Goal: Complete application form: Complete application form

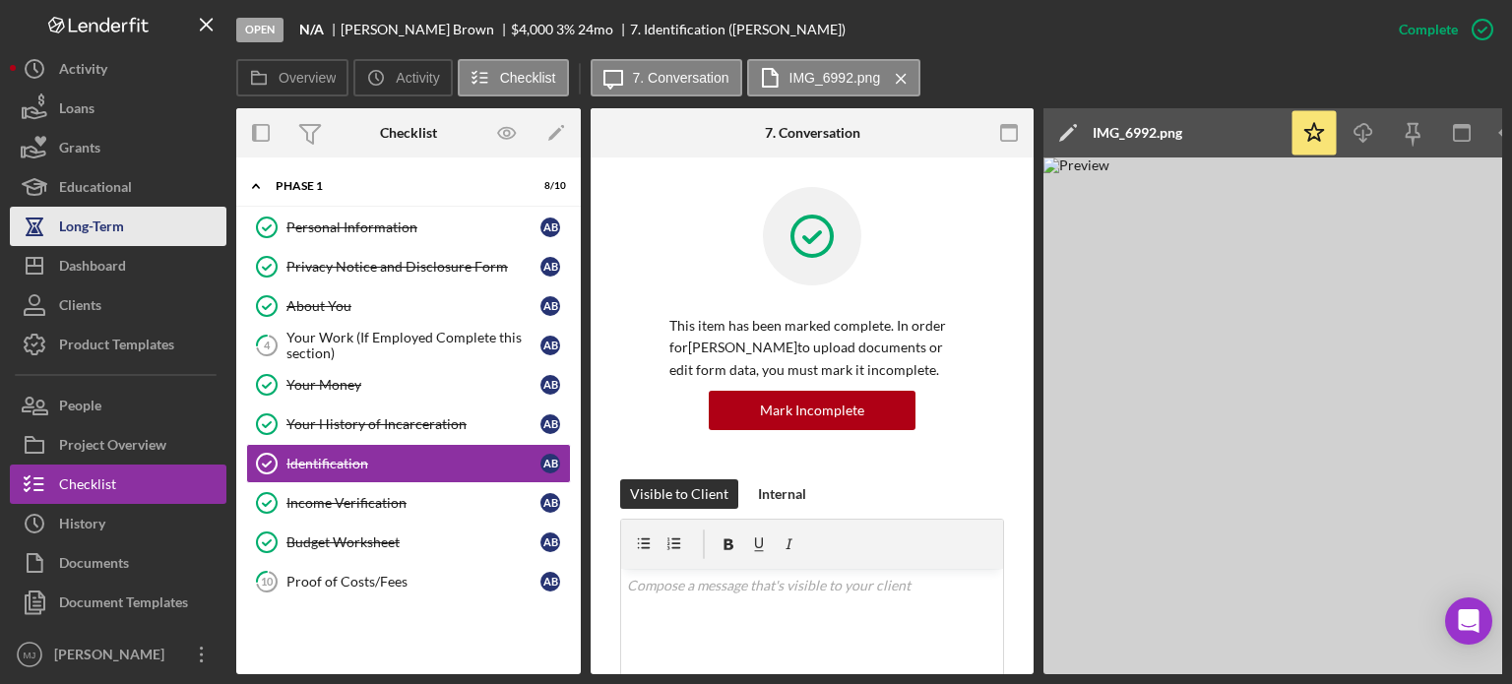
scroll to position [415, 0]
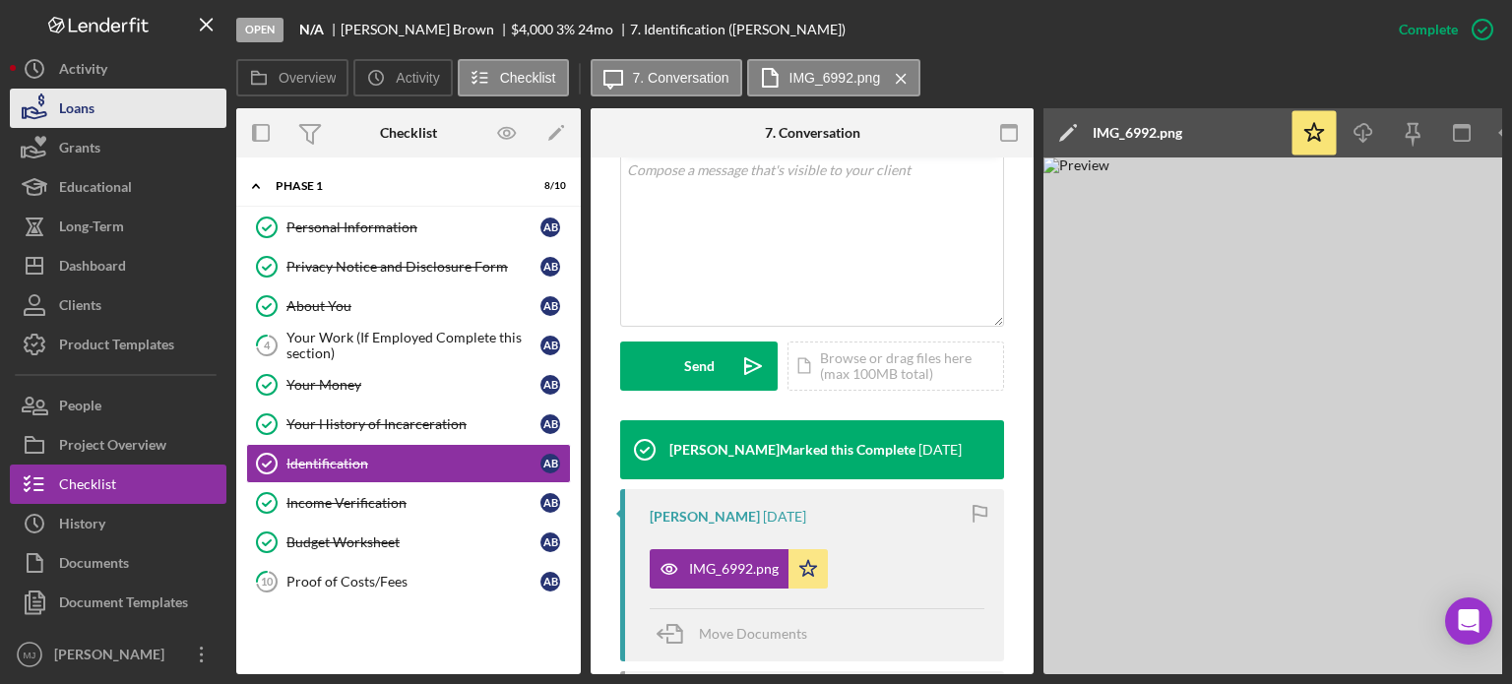
click at [95, 109] on button "Loans" at bounding box center [118, 108] width 217 height 39
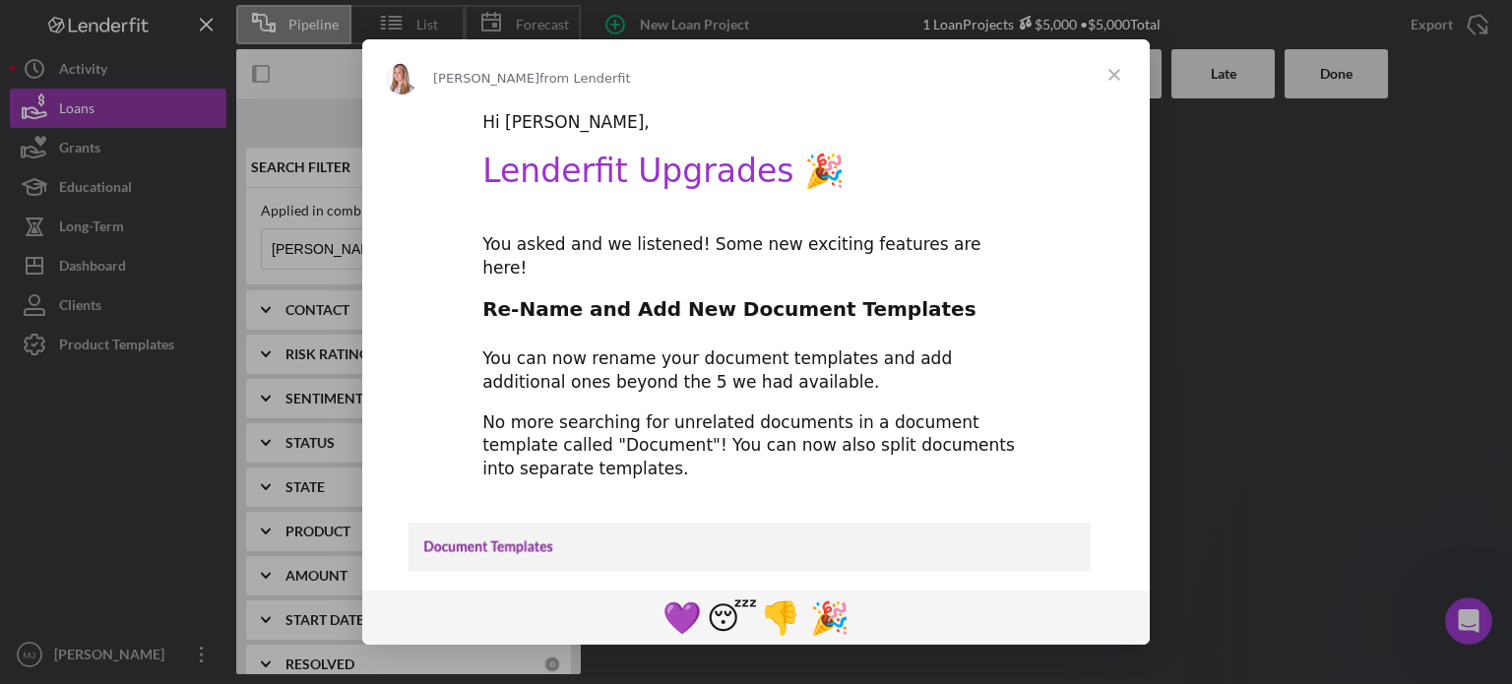
click at [1118, 68] on span "Close" at bounding box center [1114, 74] width 71 height 71
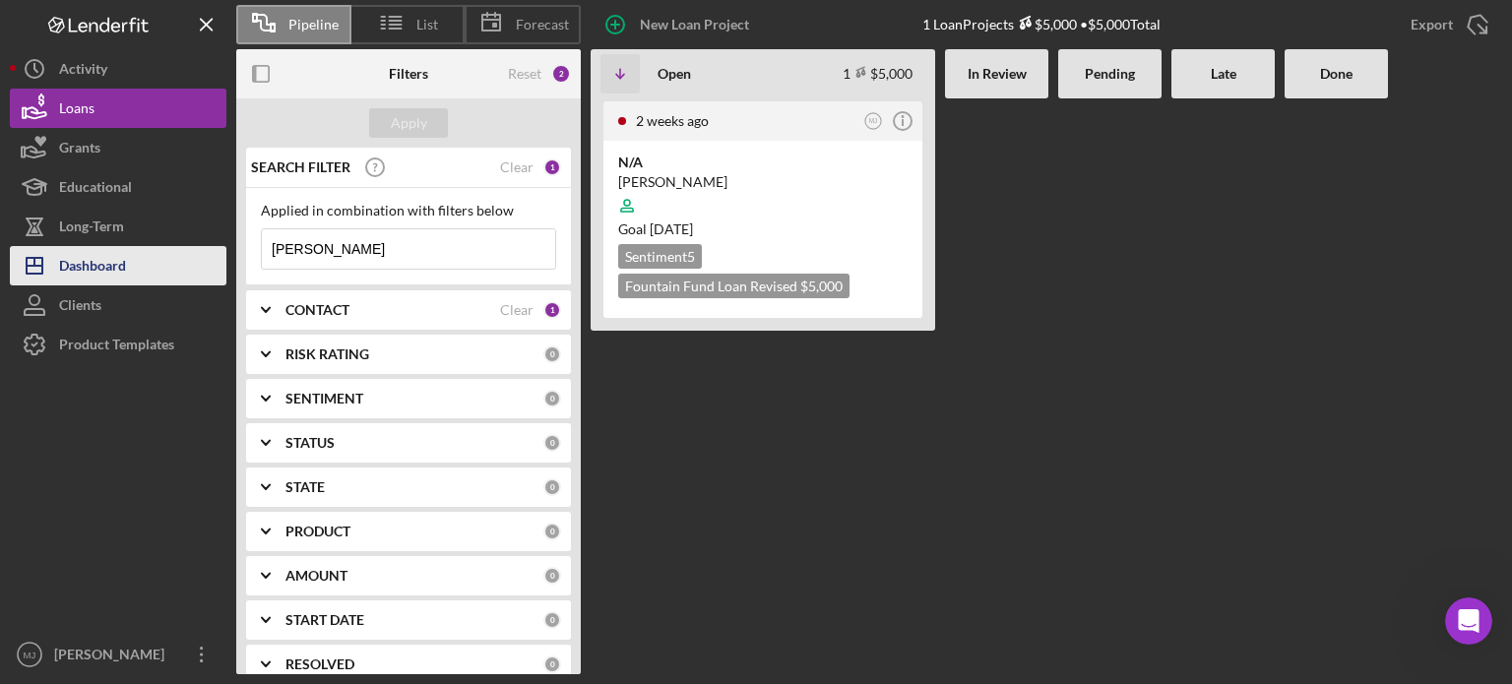
click at [87, 258] on div "Dashboard" at bounding box center [92, 268] width 67 height 44
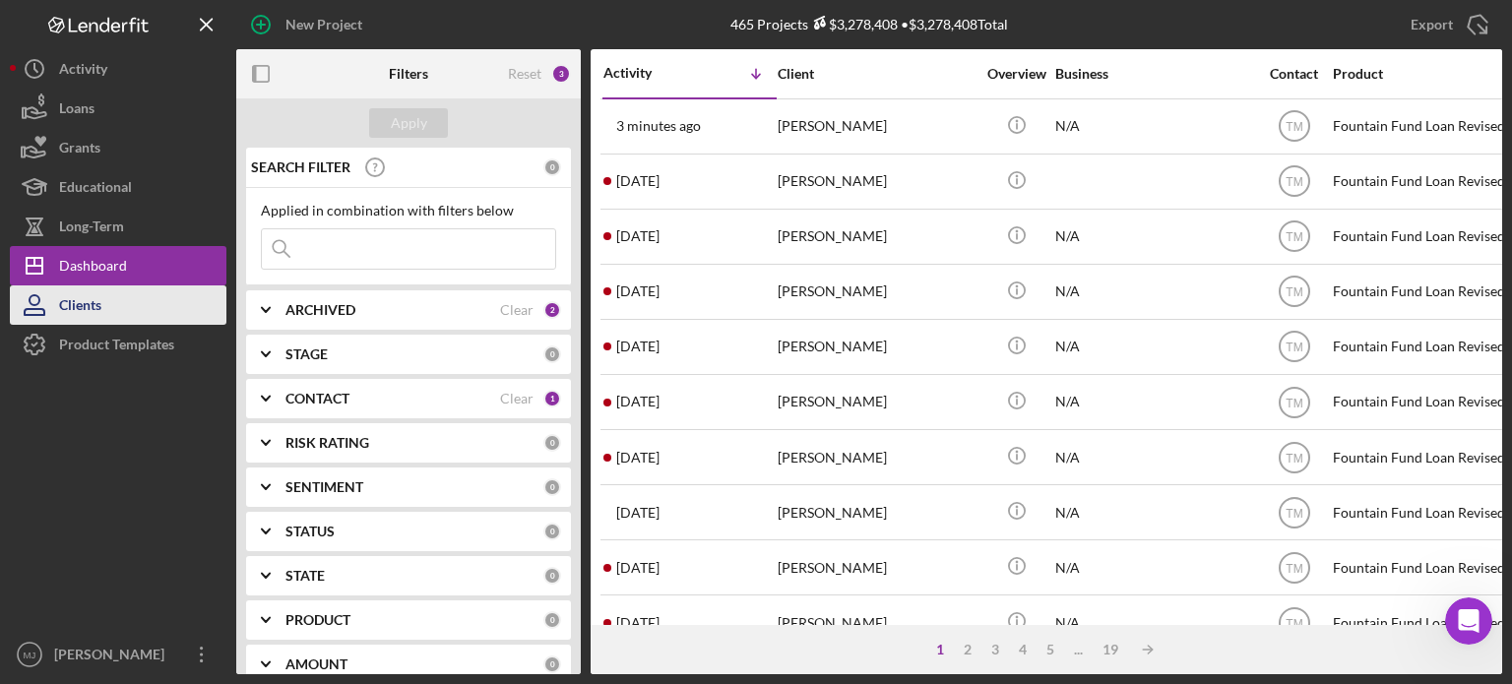
click at [123, 306] on button "Clients" at bounding box center [118, 304] width 217 height 39
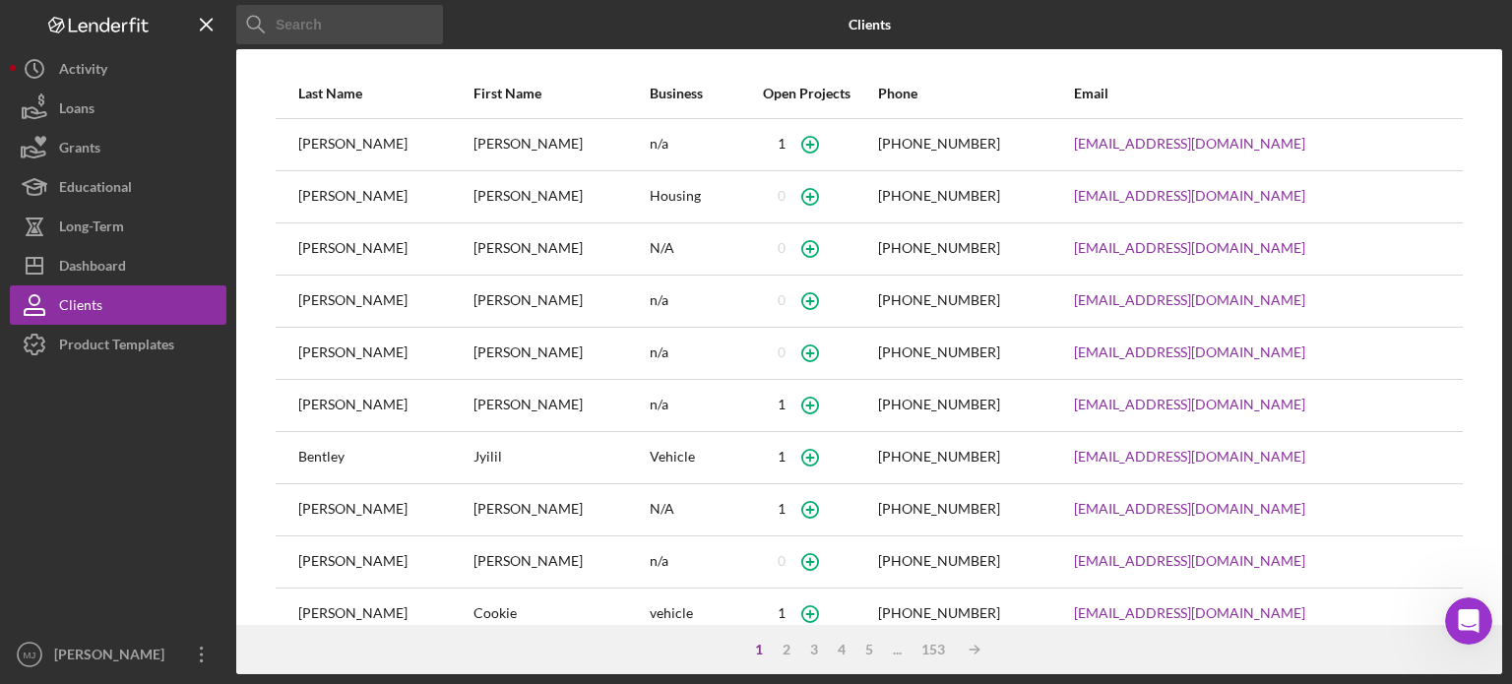
click at [370, 28] on input at bounding box center [339, 24] width 207 height 39
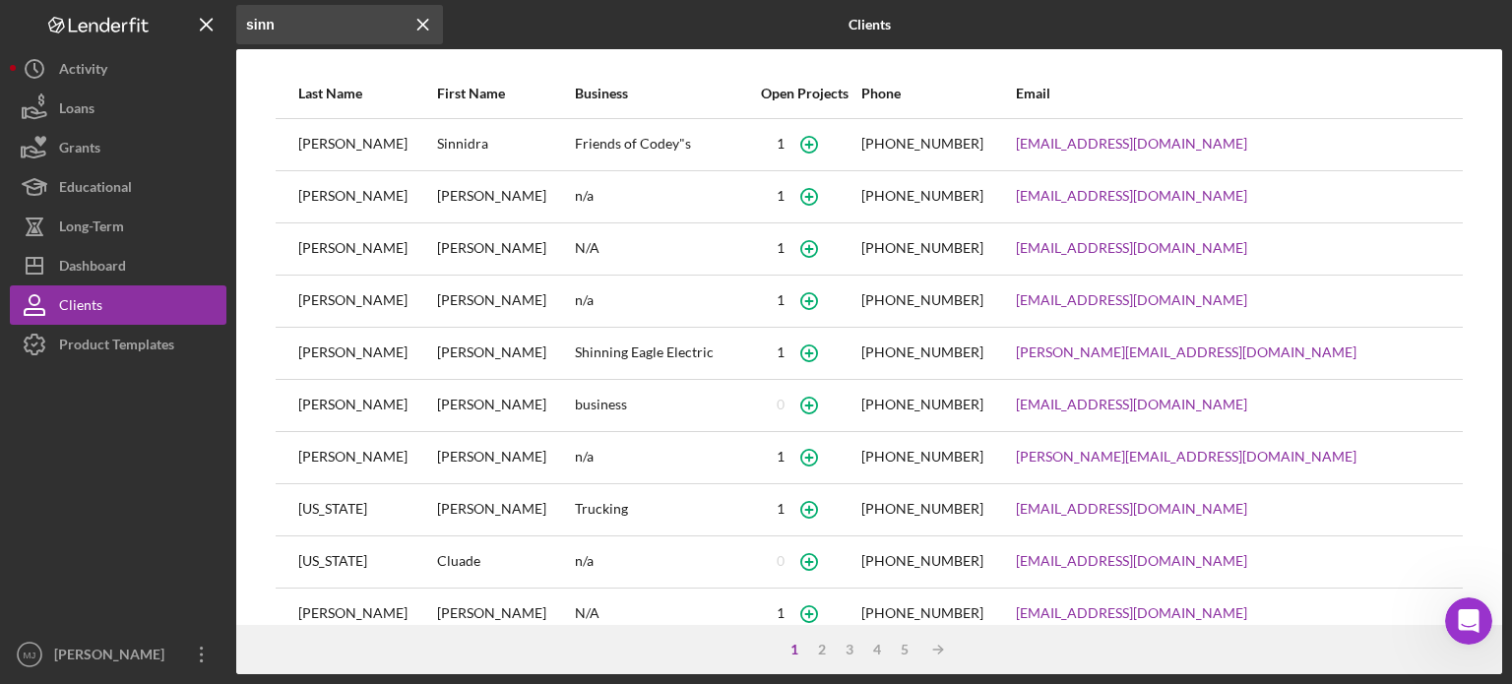
type input "sinn"
click at [578, 149] on div "Friends of Codey"s" at bounding box center [661, 144] width 173 height 49
click at [83, 248] on div "Dashboard" at bounding box center [92, 268] width 67 height 44
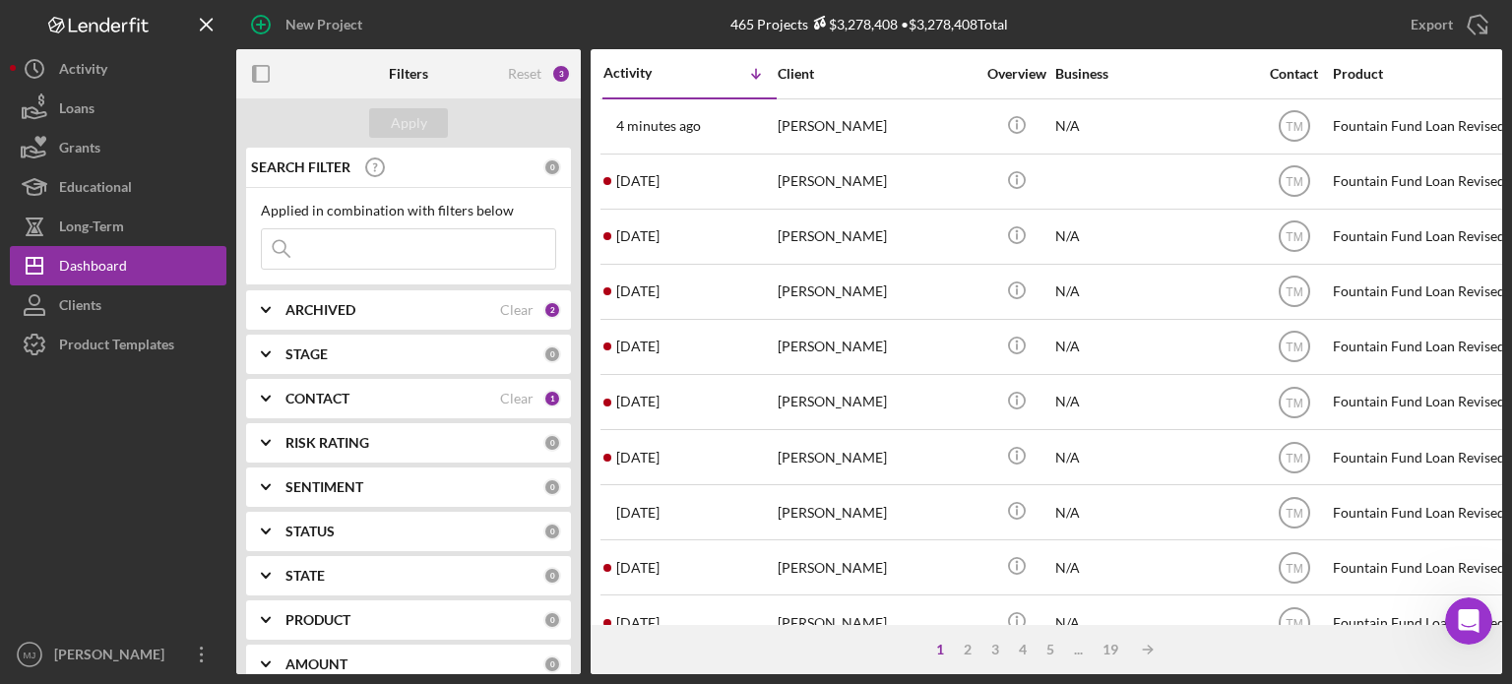
click at [334, 243] on input at bounding box center [408, 248] width 293 height 39
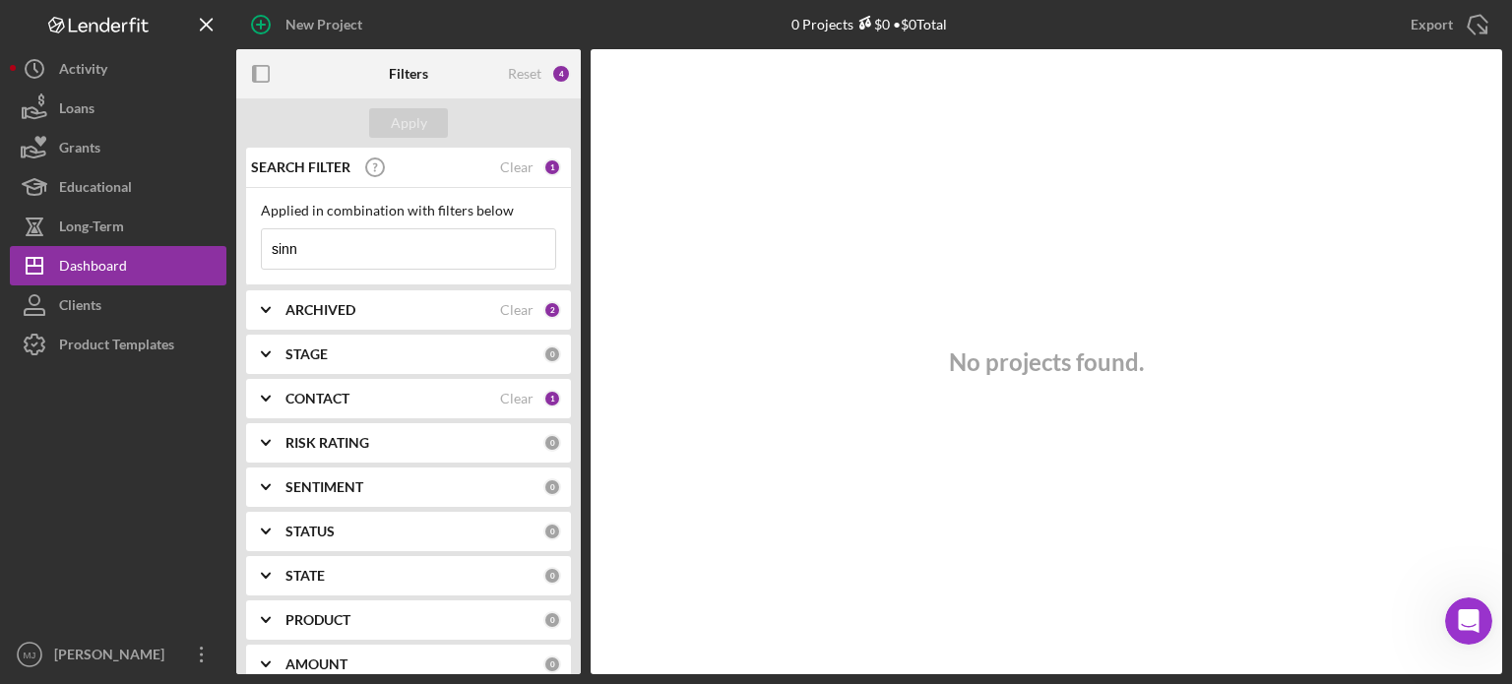
type input "sinn"
click at [272, 397] on icon "Icon/Expander" at bounding box center [265, 398] width 49 height 49
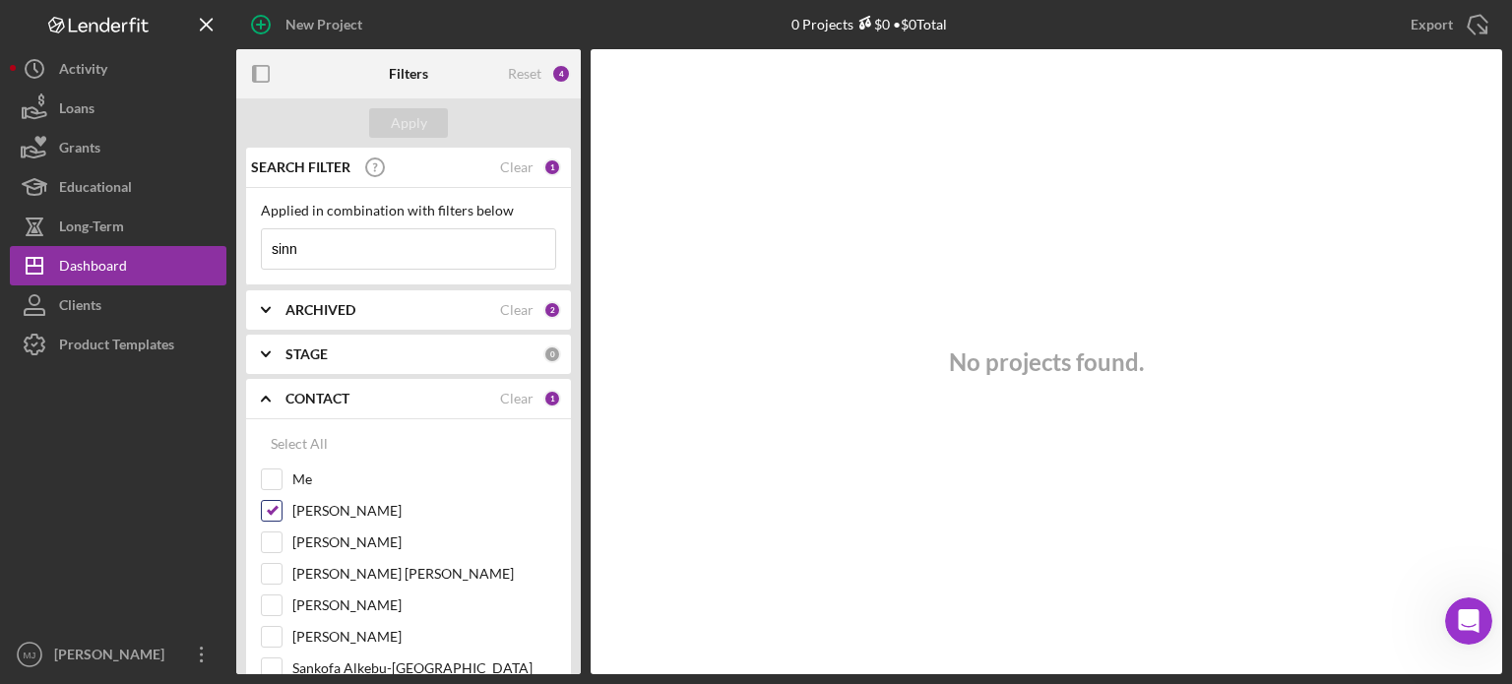
click at [266, 512] on input "[PERSON_NAME]" at bounding box center [272, 511] width 20 height 20
checkbox input "false"
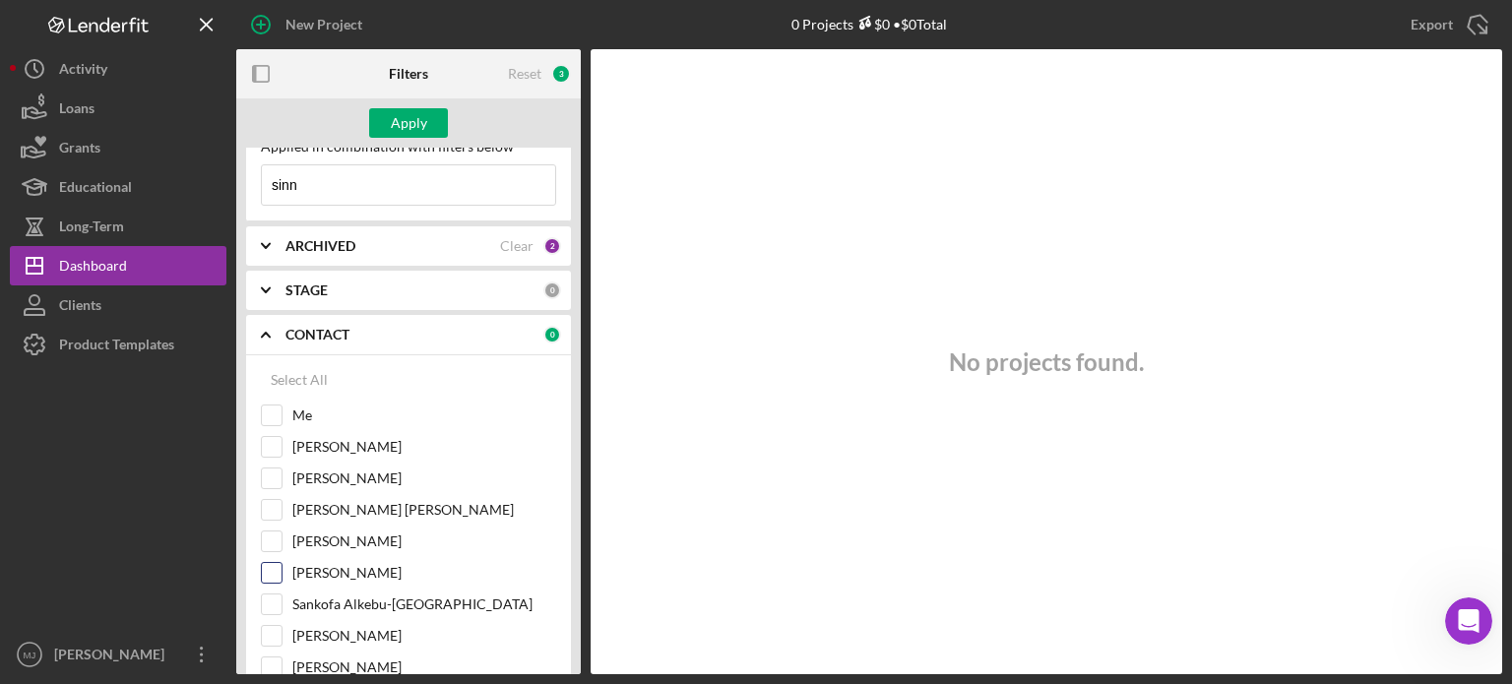
scroll to position [98, 0]
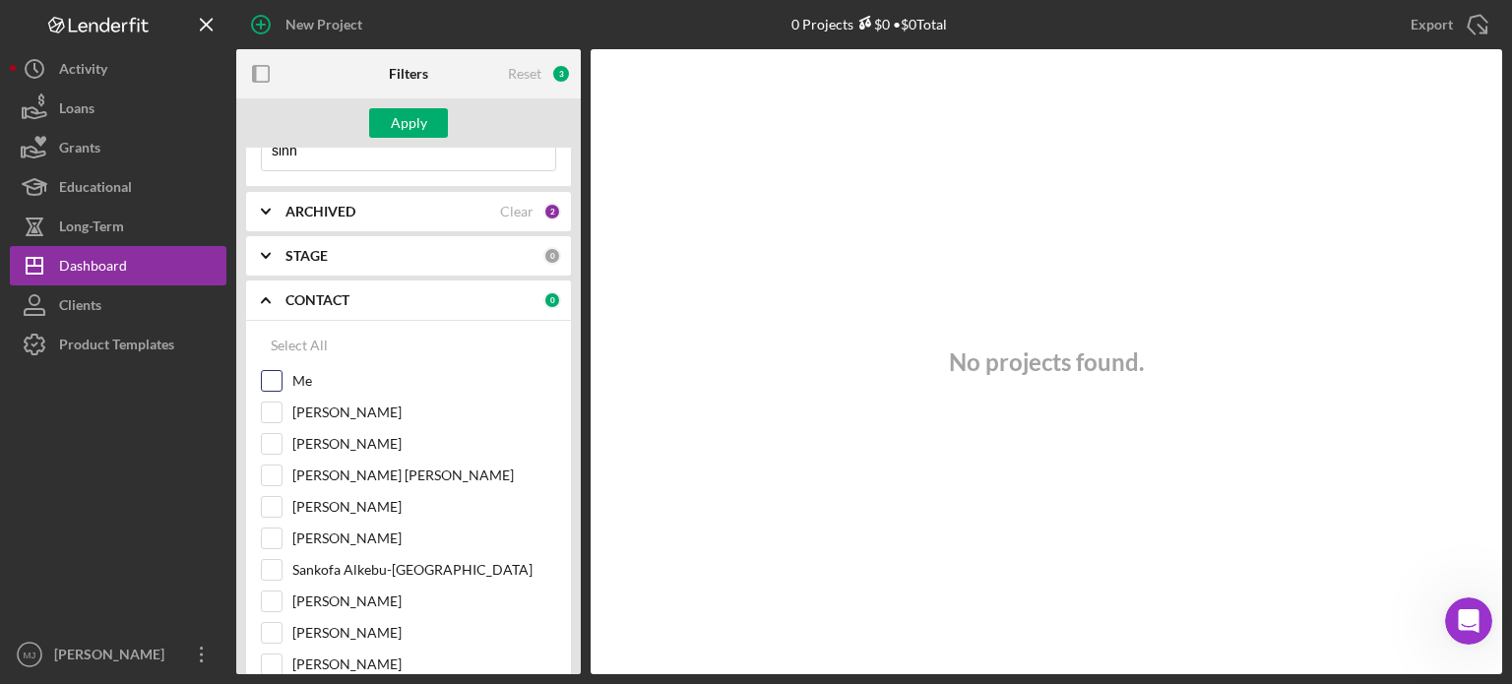
click at [265, 385] on input "Me" at bounding box center [272, 381] width 20 height 20
checkbox input "true"
click at [429, 117] on button "Apply" at bounding box center [408, 123] width 79 height 30
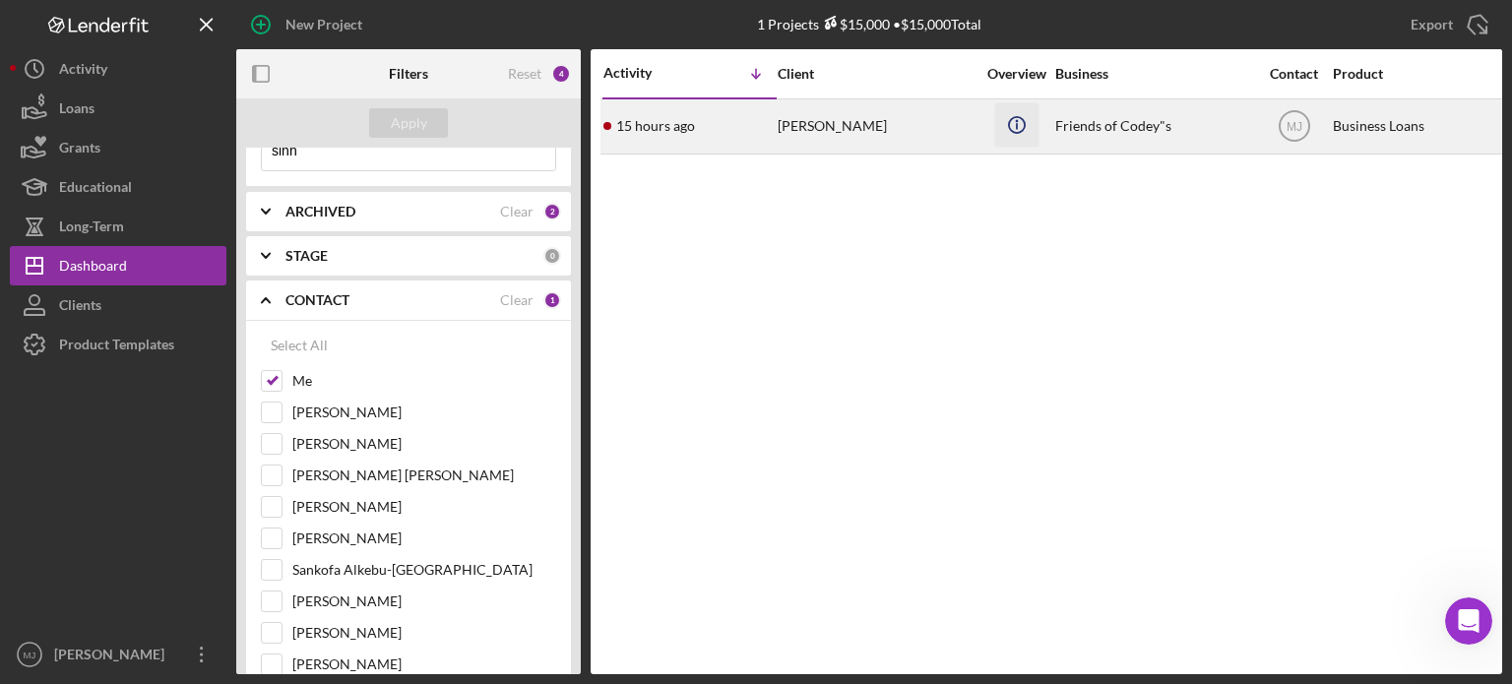
click at [1024, 132] on icon "Icon/Info" at bounding box center [1016, 124] width 44 height 44
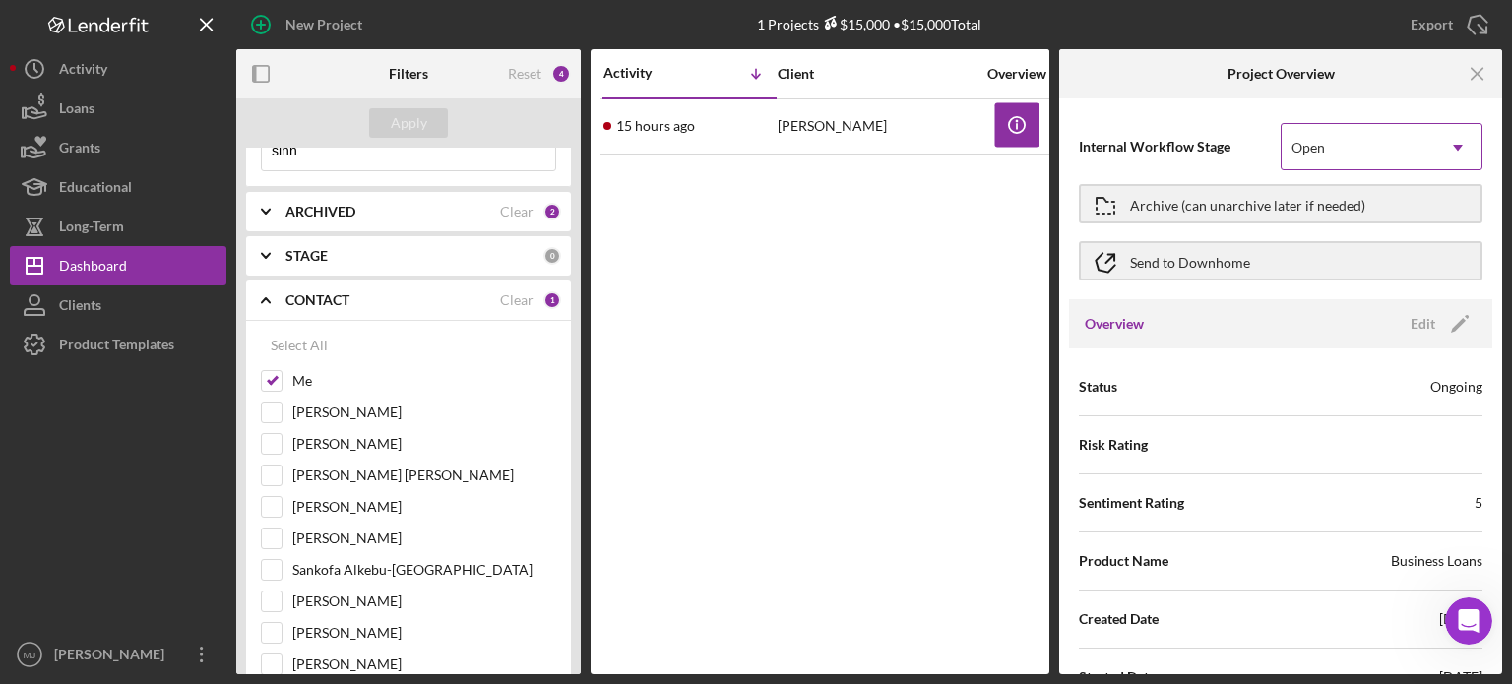
click at [1453, 148] on use at bounding box center [1458, 148] width 10 height 6
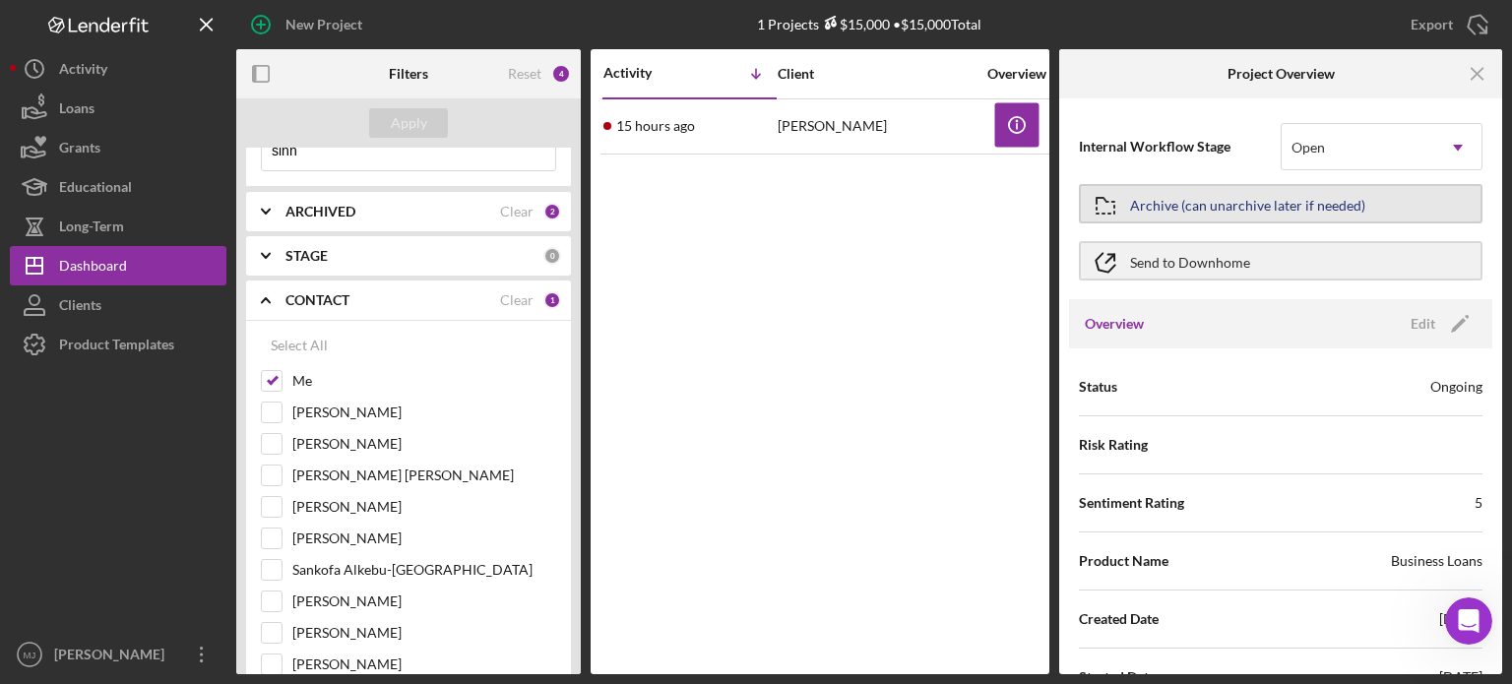
click at [1196, 200] on div "Archive (can unarchive later if needed)" at bounding box center [1247, 203] width 235 height 35
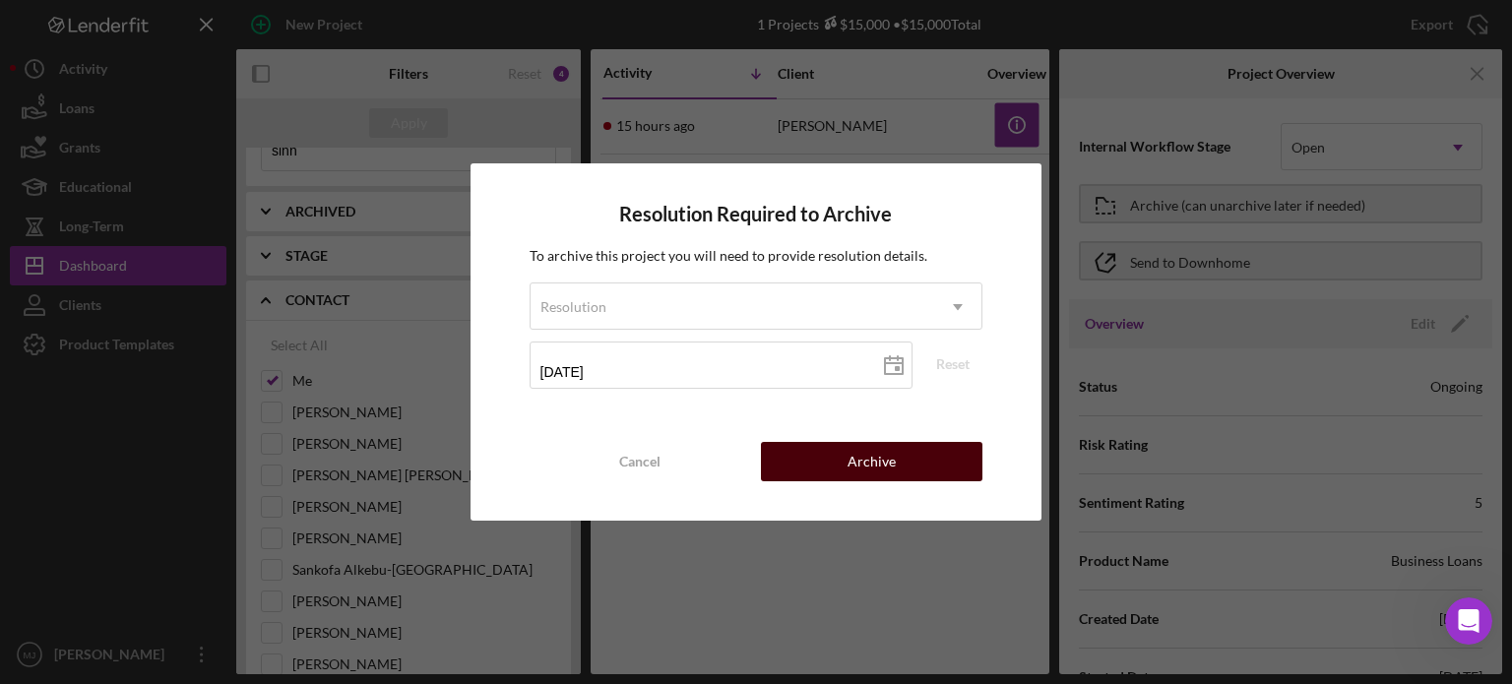
click at [890, 472] on div "Archive" at bounding box center [872, 461] width 48 height 39
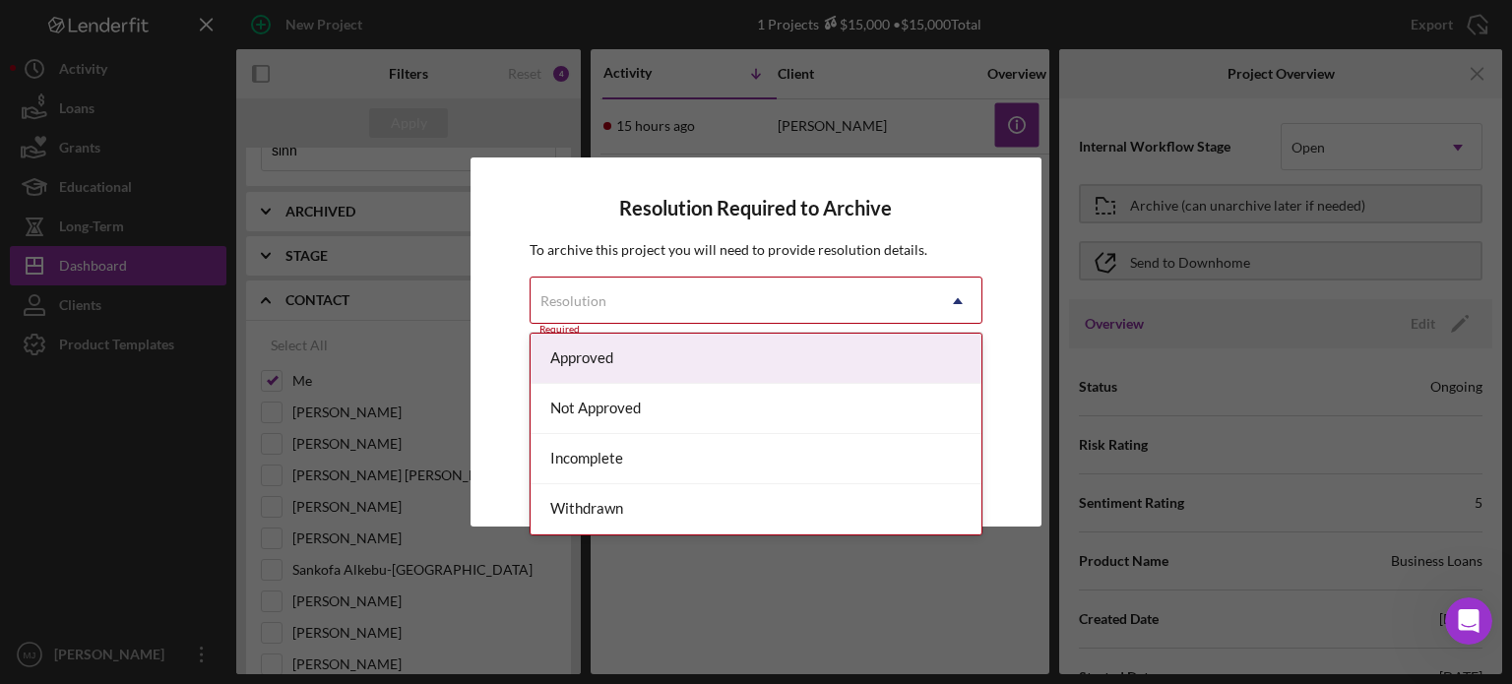
click at [840, 299] on div "Resolution" at bounding box center [733, 301] width 405 height 45
click at [578, 109] on div "Resolution Required to Archive To archive this project you will need to provide…" at bounding box center [756, 342] width 1512 height 684
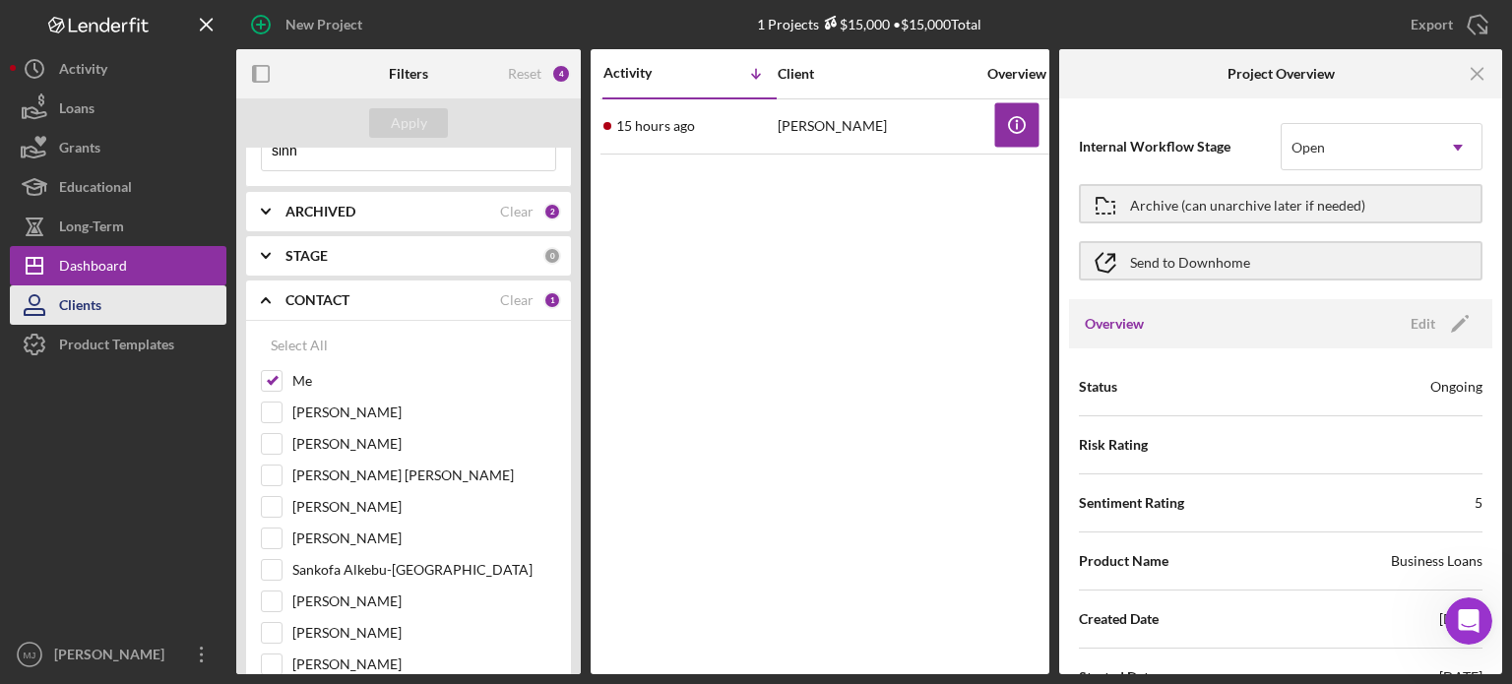
click at [76, 296] on div "Clients" at bounding box center [80, 307] width 42 height 44
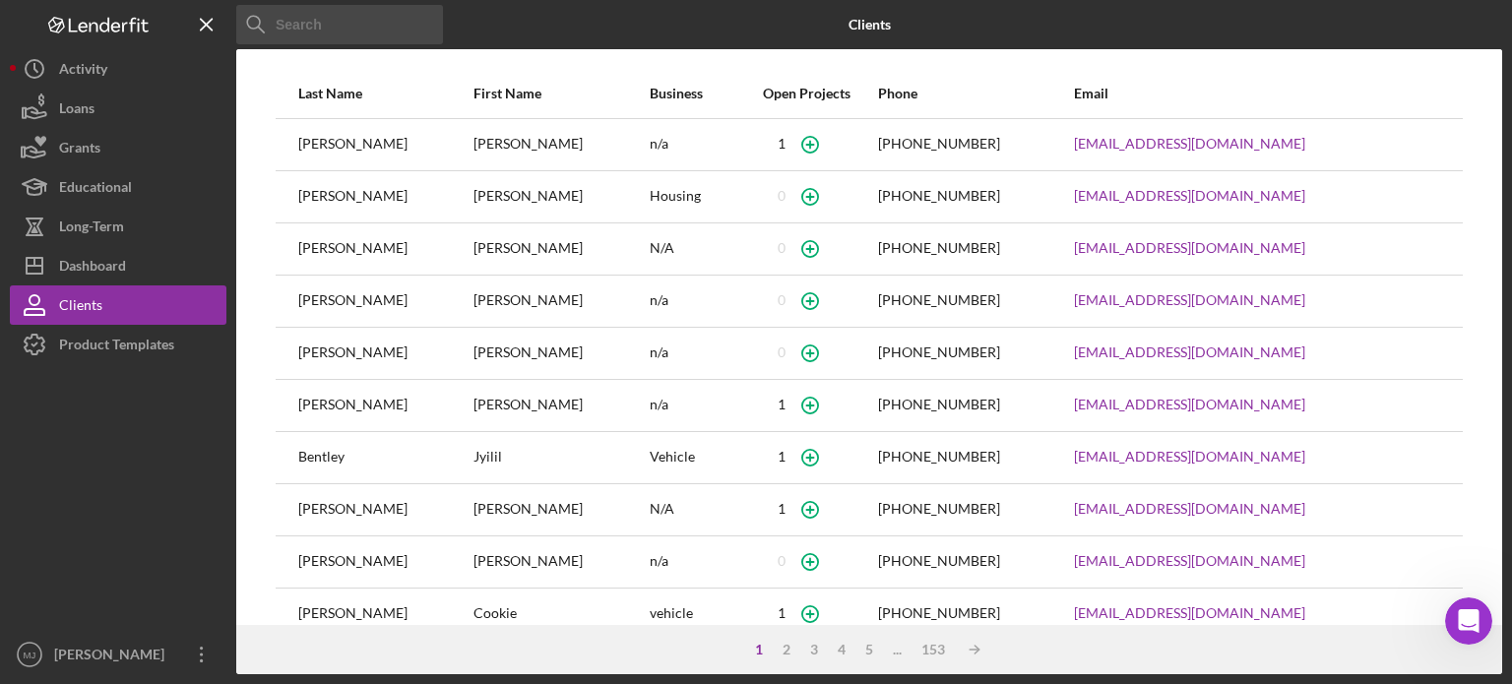
click at [382, 25] on input at bounding box center [339, 24] width 207 height 39
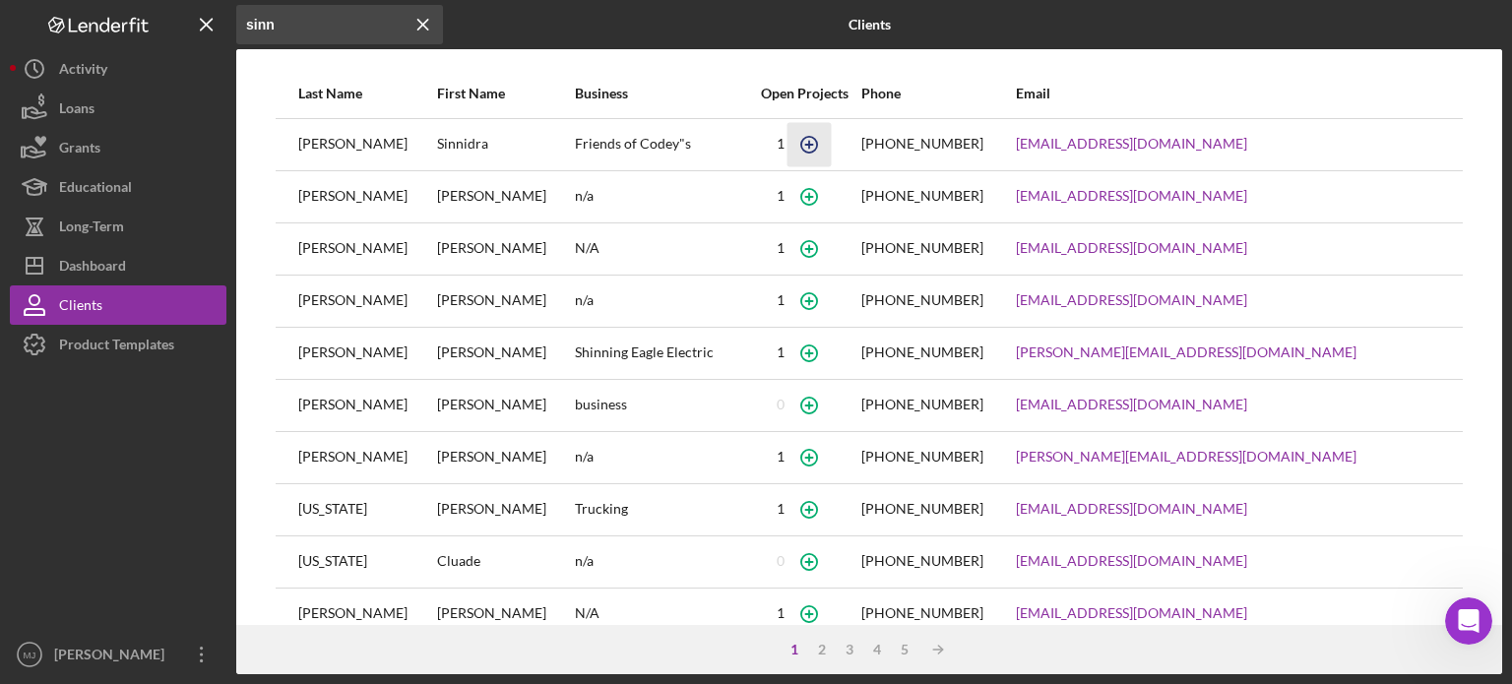
type input "sinn"
click at [831, 145] on icon "button" at bounding box center [809, 144] width 44 height 44
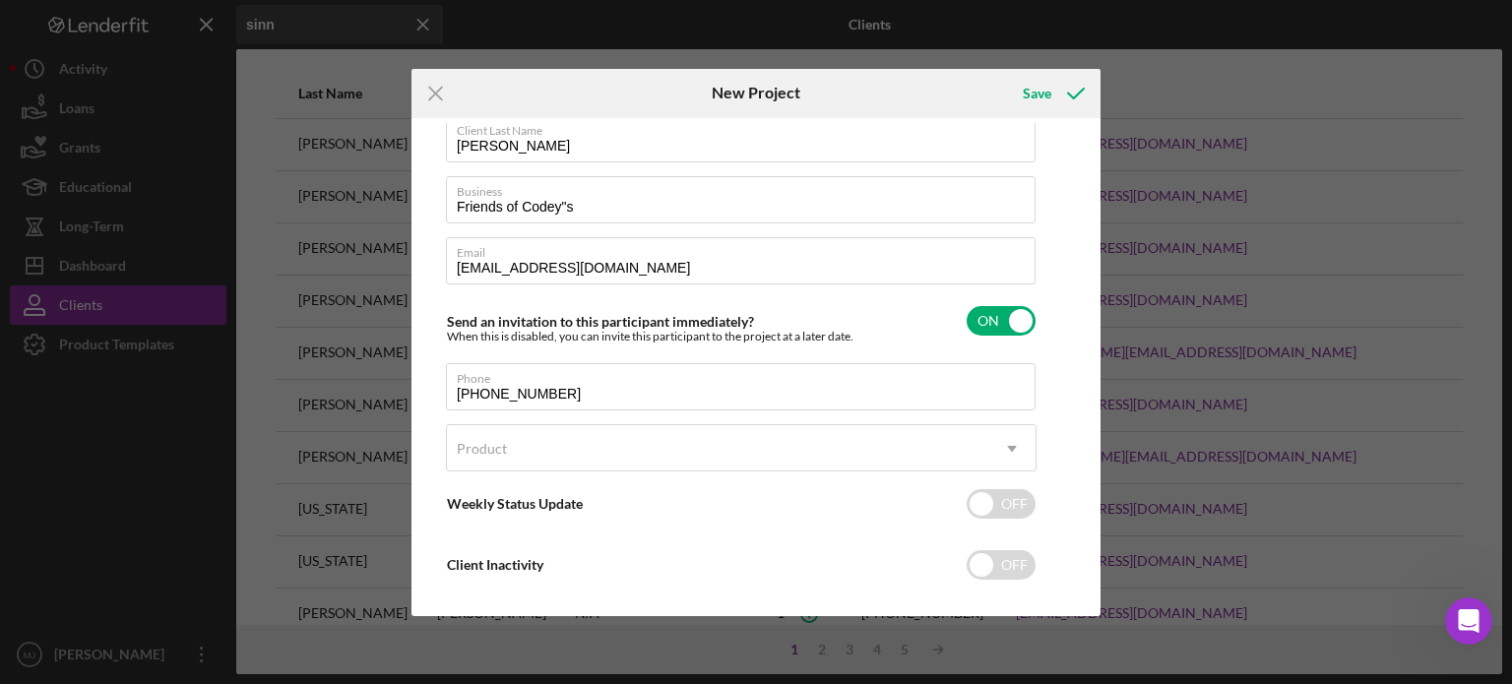
scroll to position [121, 0]
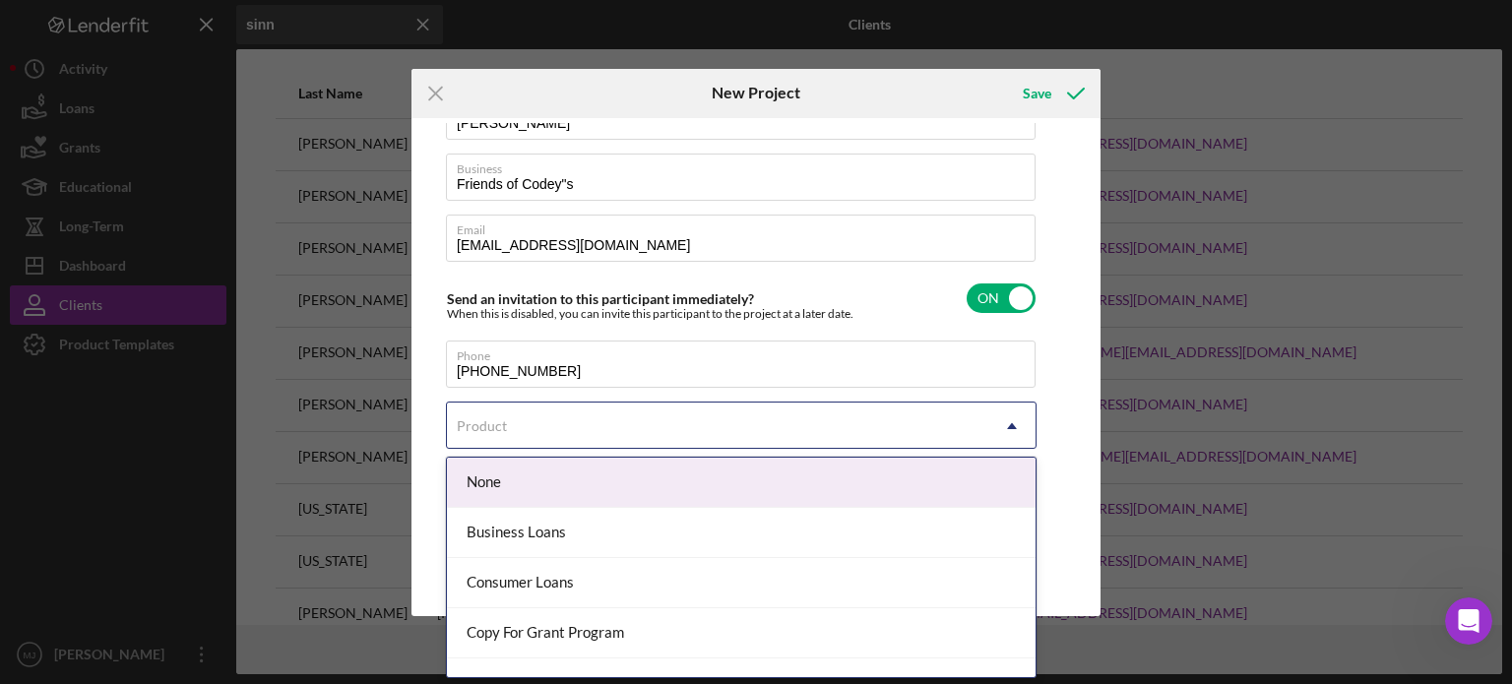
click at [1017, 427] on icon "Icon/Dropdown Arrow" at bounding box center [1011, 426] width 47 height 47
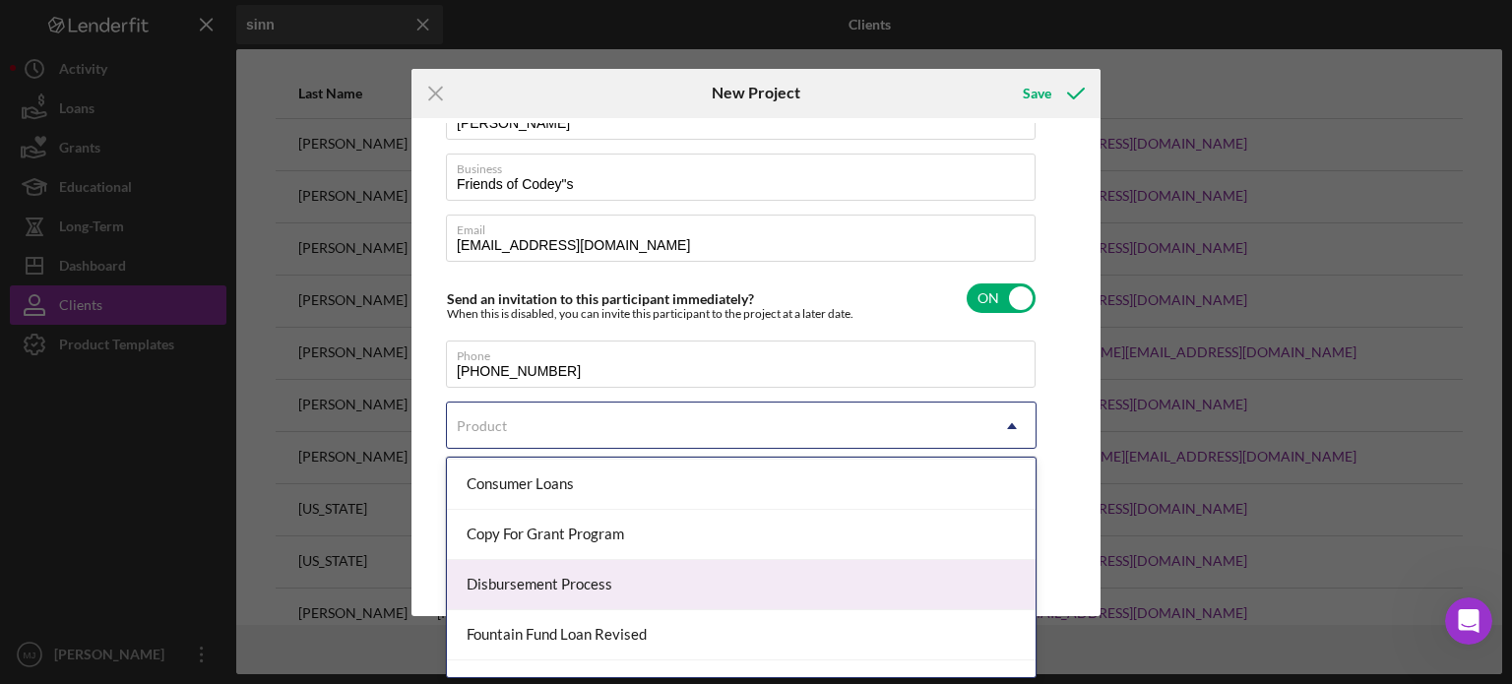
scroll to position [180, 0]
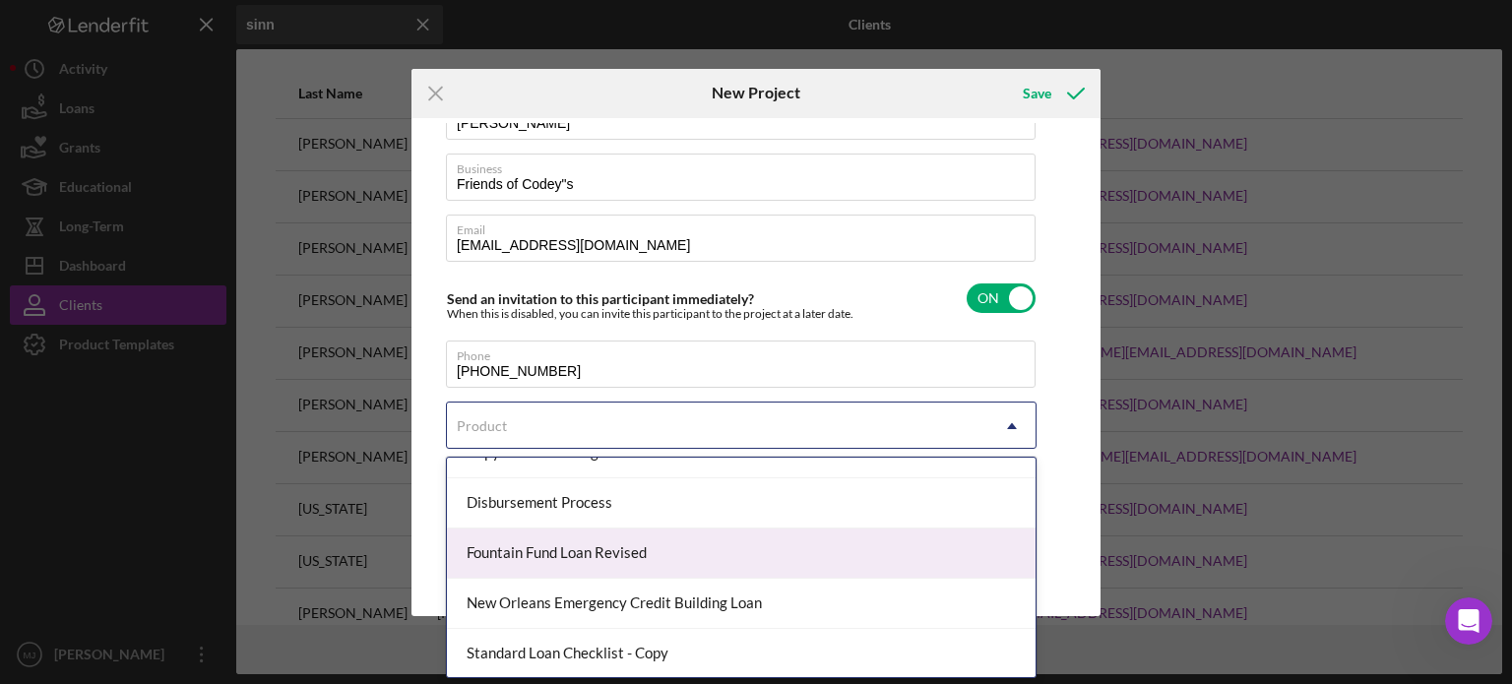
click at [657, 544] on div "Fountain Fund Loan Revised" at bounding box center [741, 554] width 589 height 50
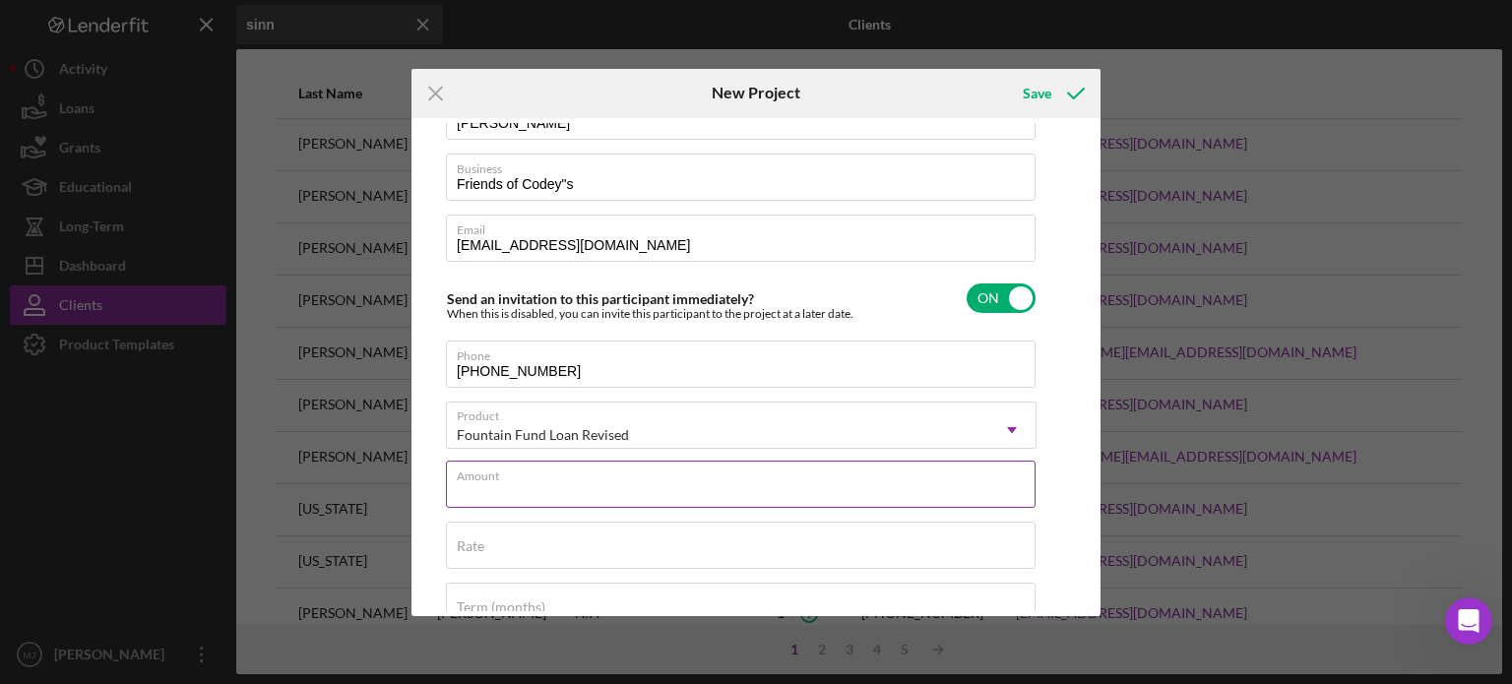
click at [599, 470] on div "Amount" at bounding box center [741, 485] width 591 height 49
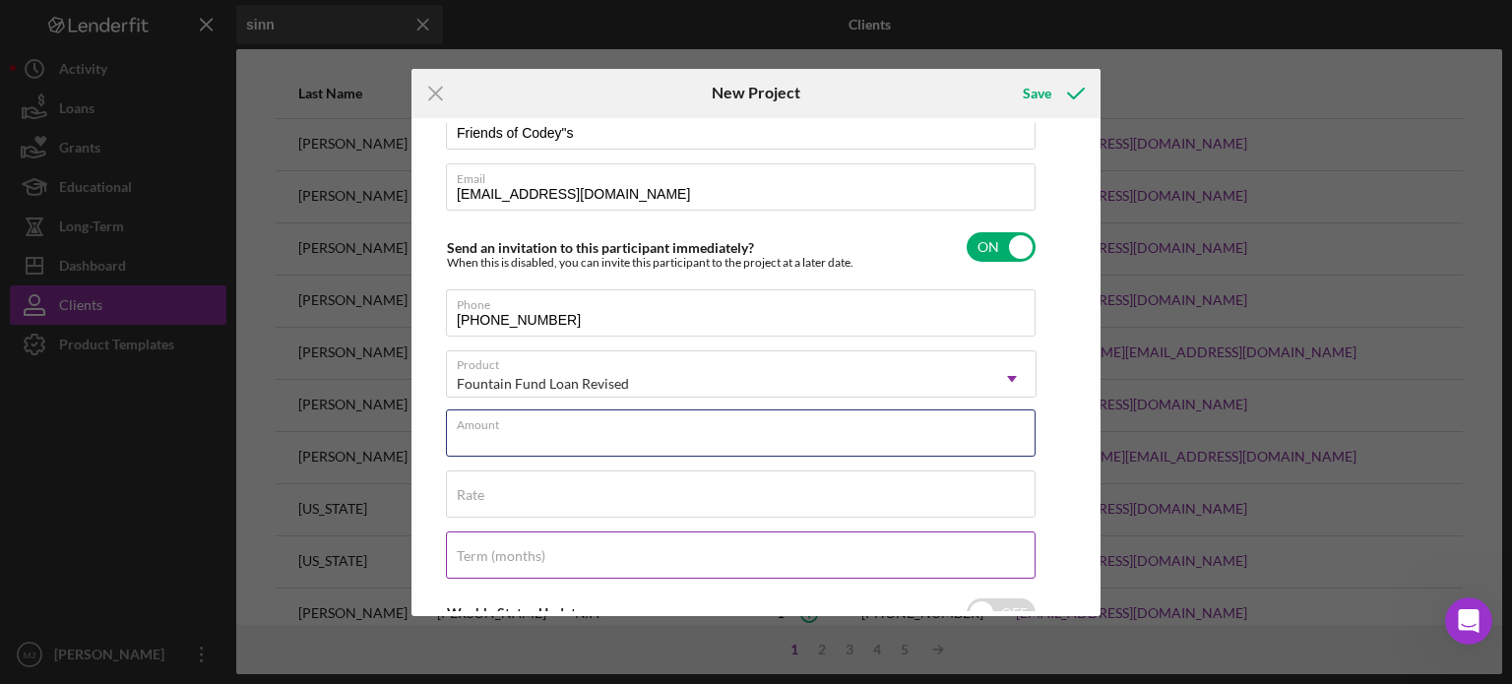
scroll to position [220, 0]
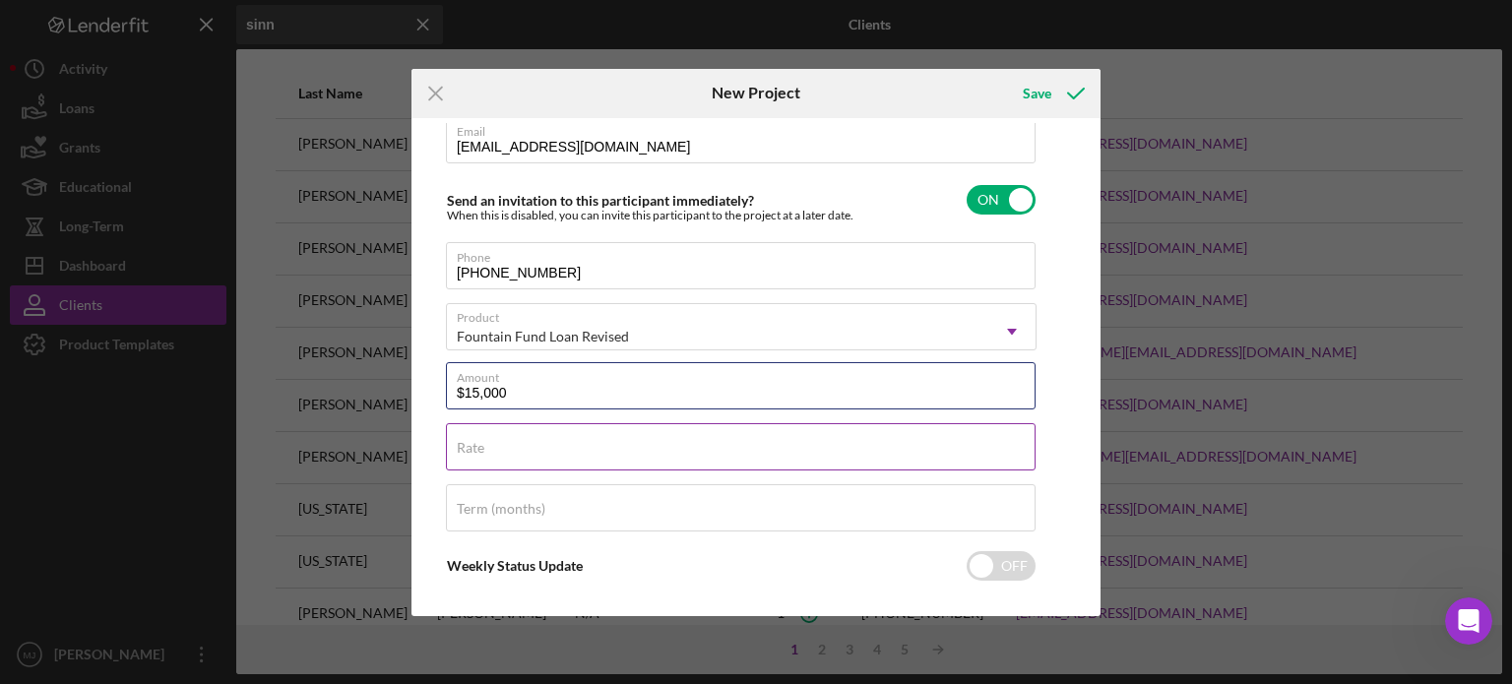
type input "$15,000"
click at [580, 461] on input "Rate" at bounding box center [741, 446] width 590 height 47
type input "3.000%"
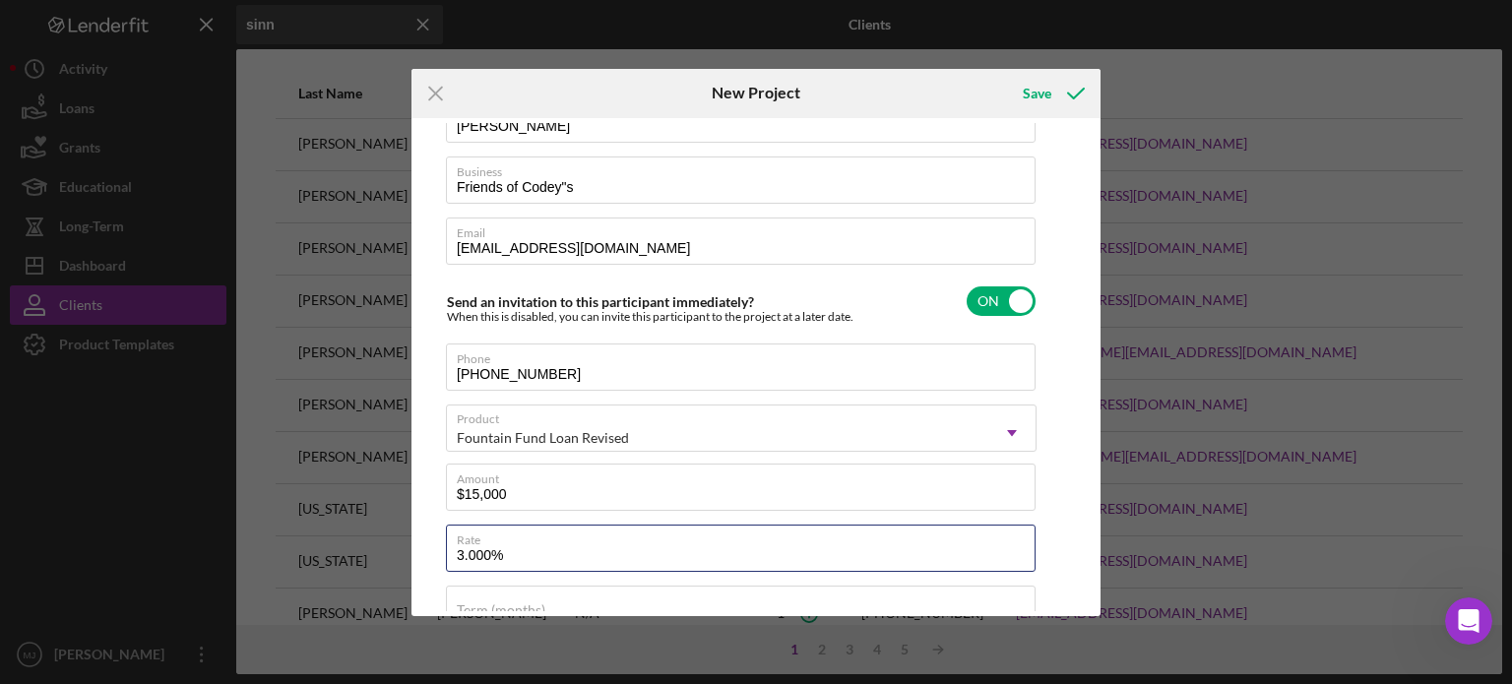
scroll to position [0, 0]
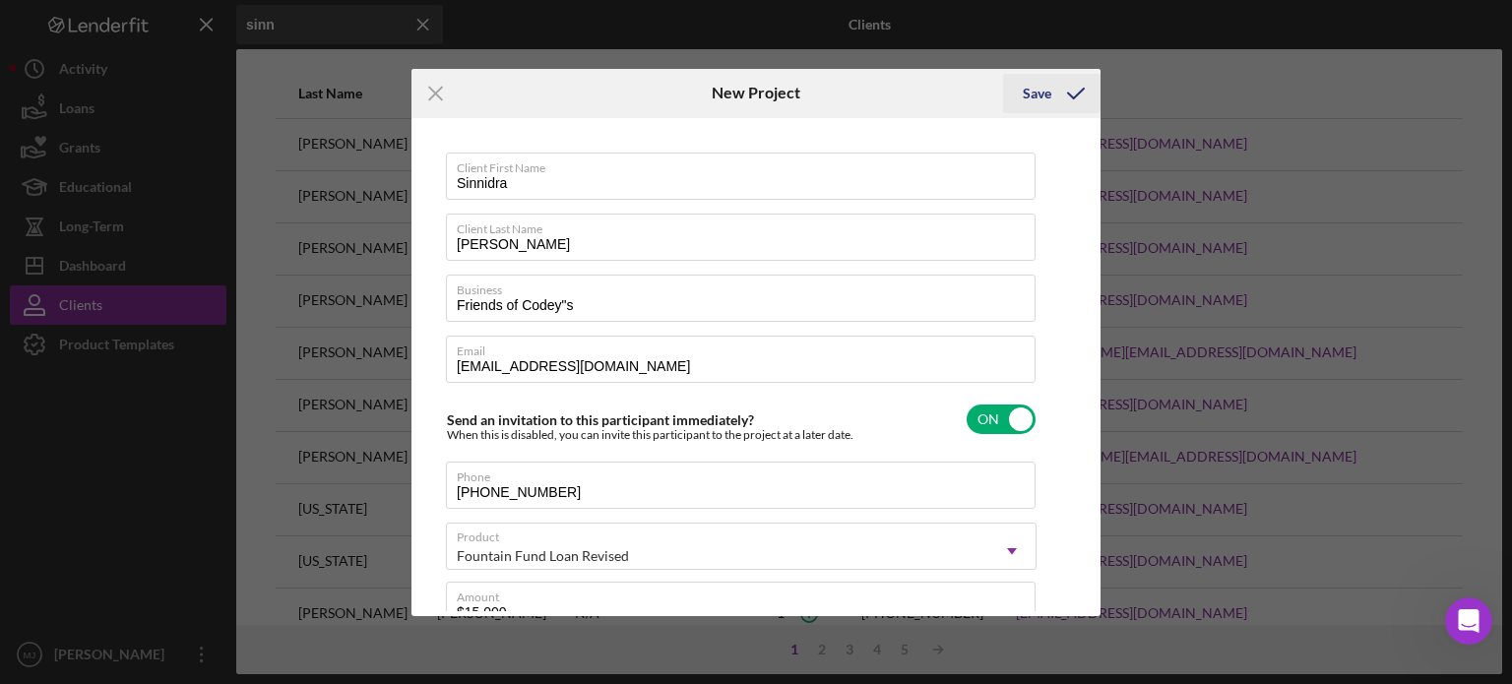
click at [1070, 94] on icon "submit" at bounding box center [1075, 93] width 49 height 49
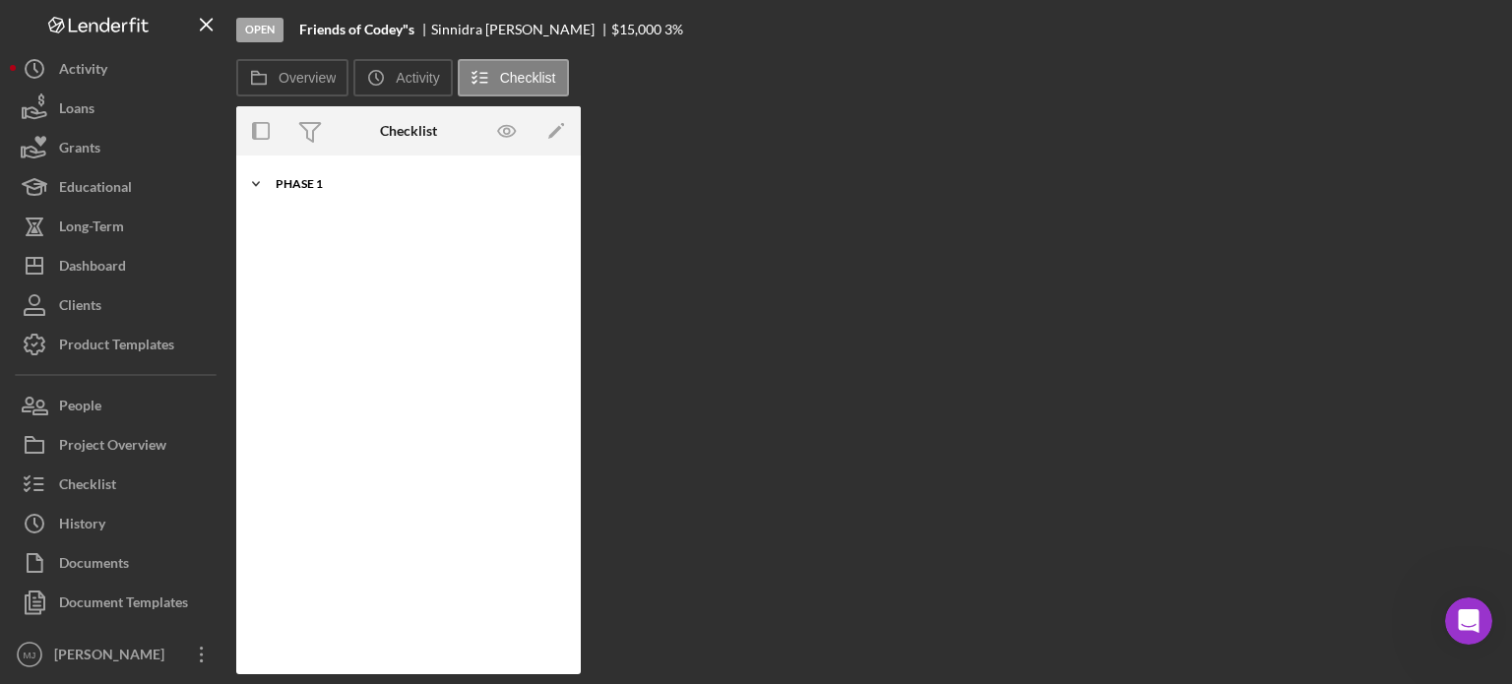
click at [256, 183] on icon "Icon/Expander" at bounding box center [255, 183] width 39 height 39
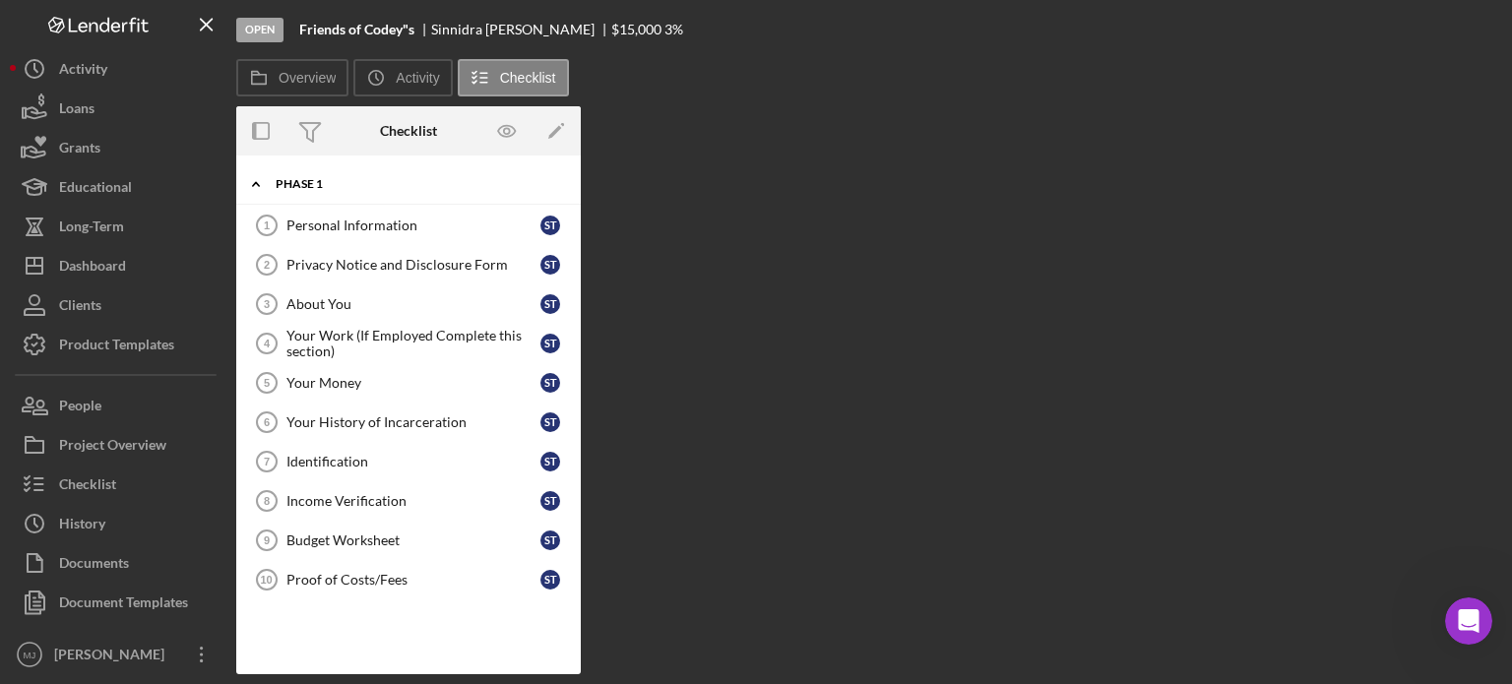
click at [256, 181] on icon "Icon/Expander" at bounding box center [255, 183] width 39 height 39
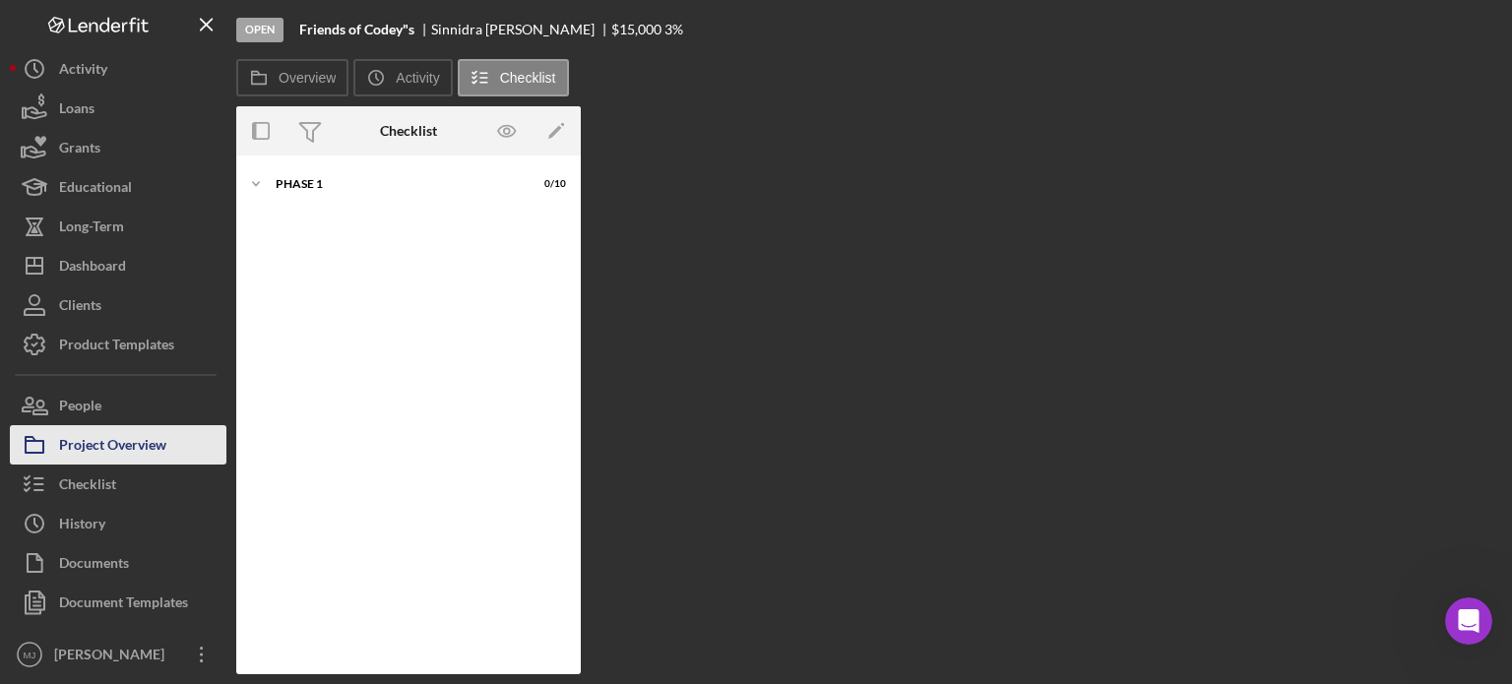
click at [95, 443] on div "Project Overview" at bounding box center [112, 447] width 107 height 44
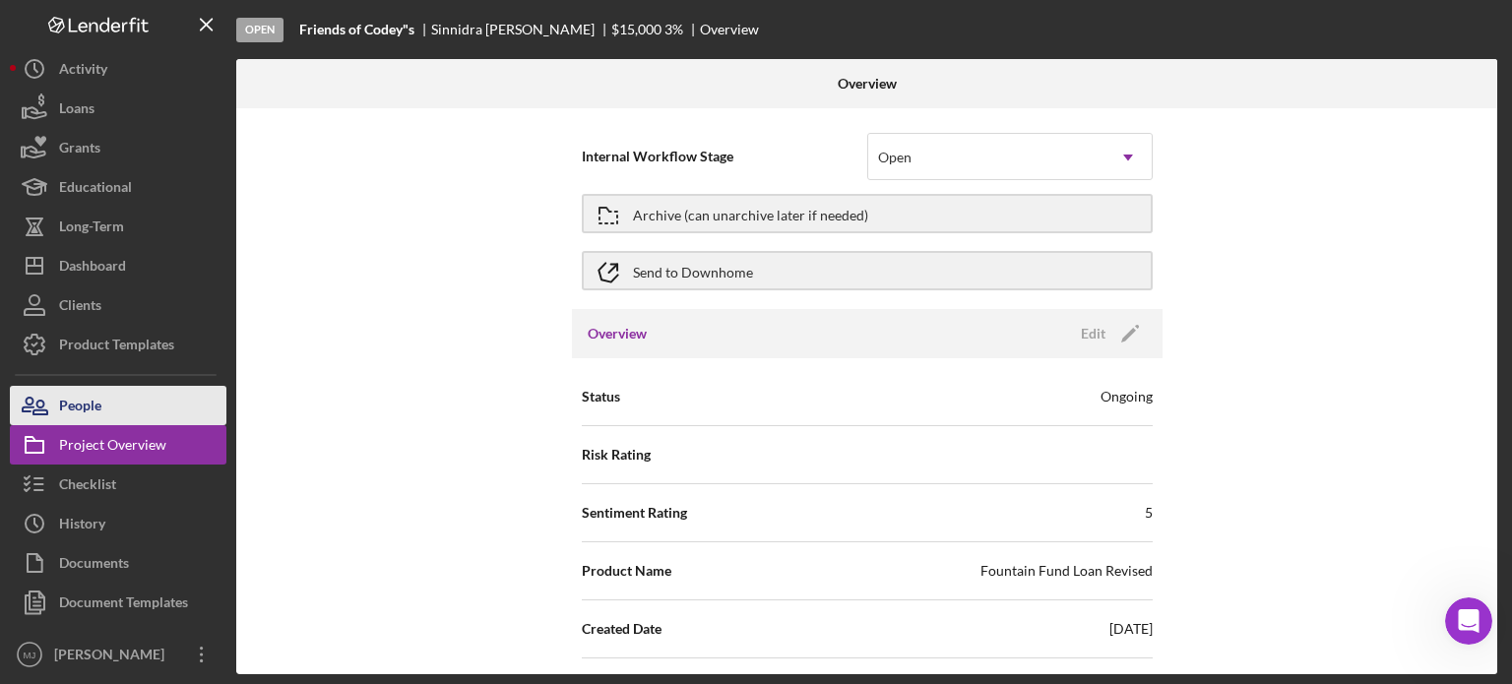
click at [72, 405] on div "People" at bounding box center [80, 408] width 42 height 44
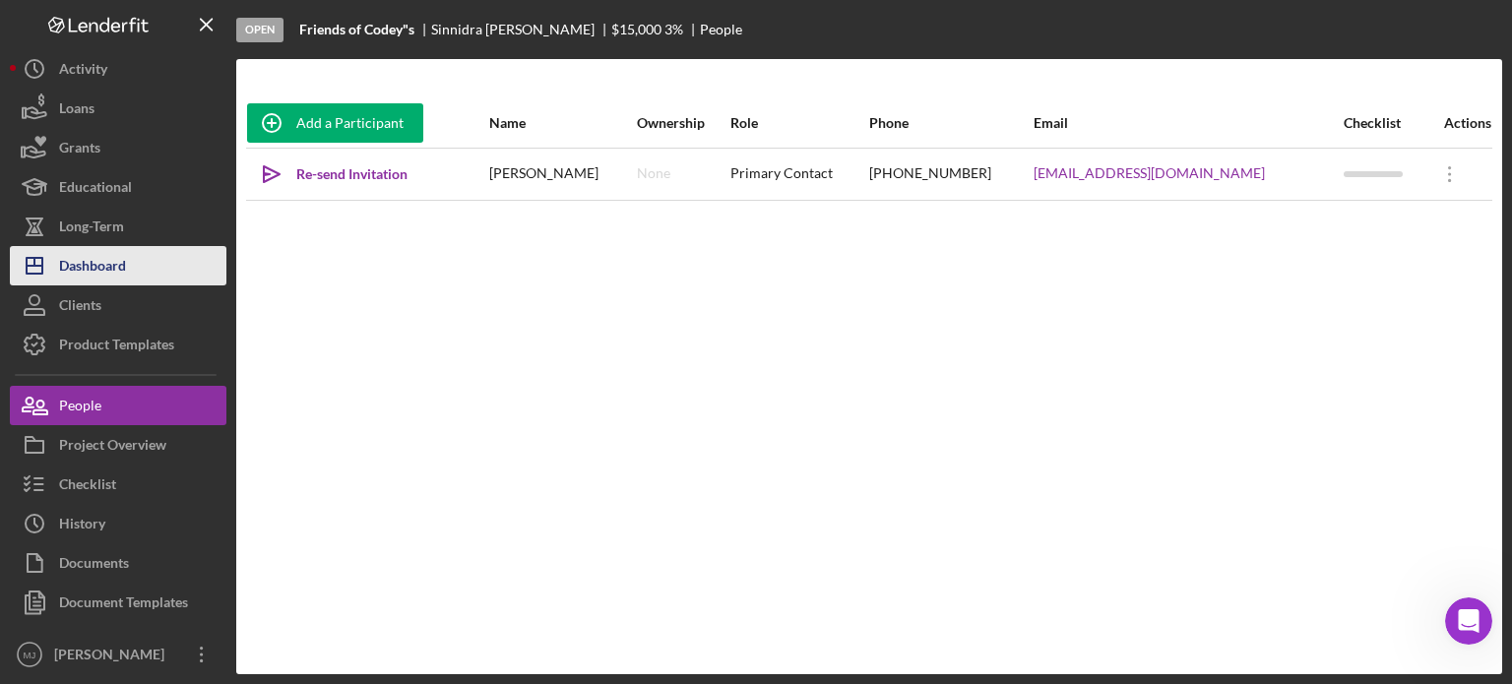
click at [80, 267] on div "Dashboard" at bounding box center [92, 268] width 67 height 44
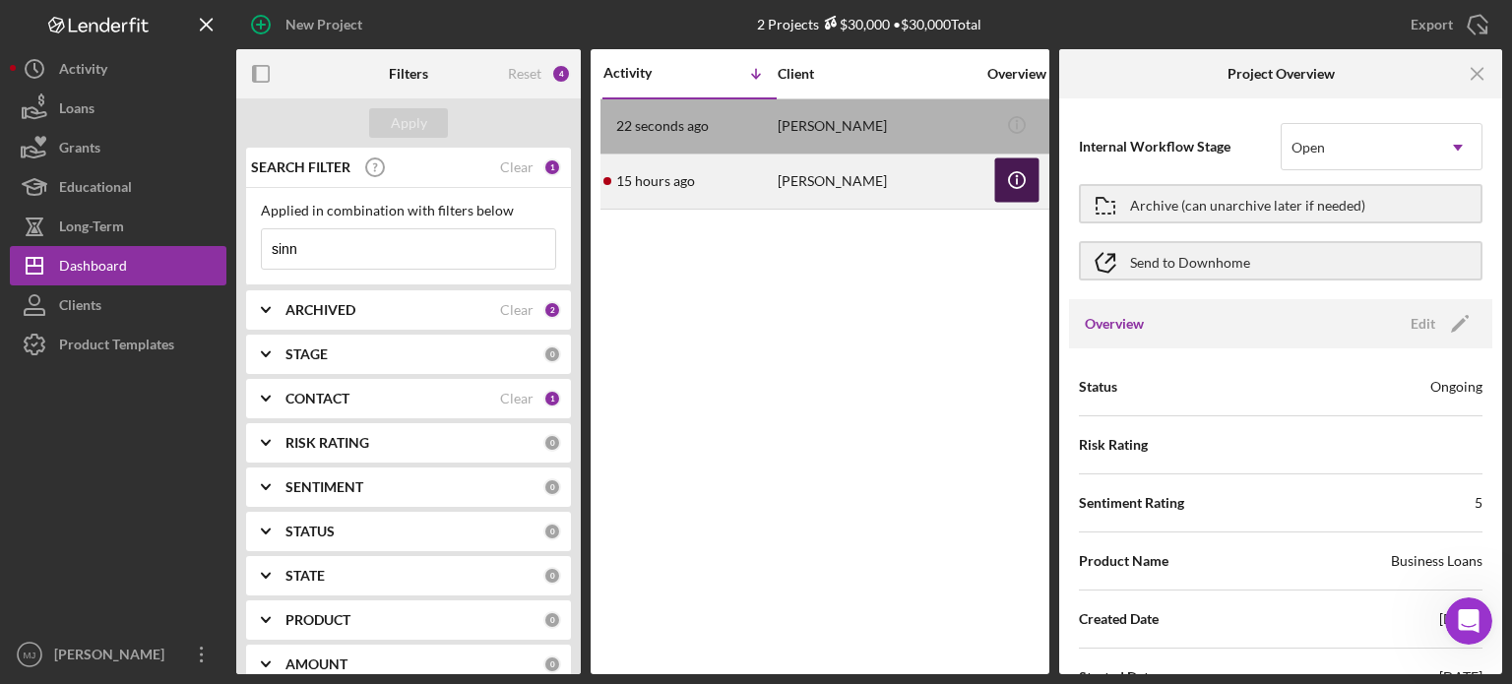
click at [1011, 196] on icon "Icon/Info" at bounding box center [1016, 180] width 44 height 44
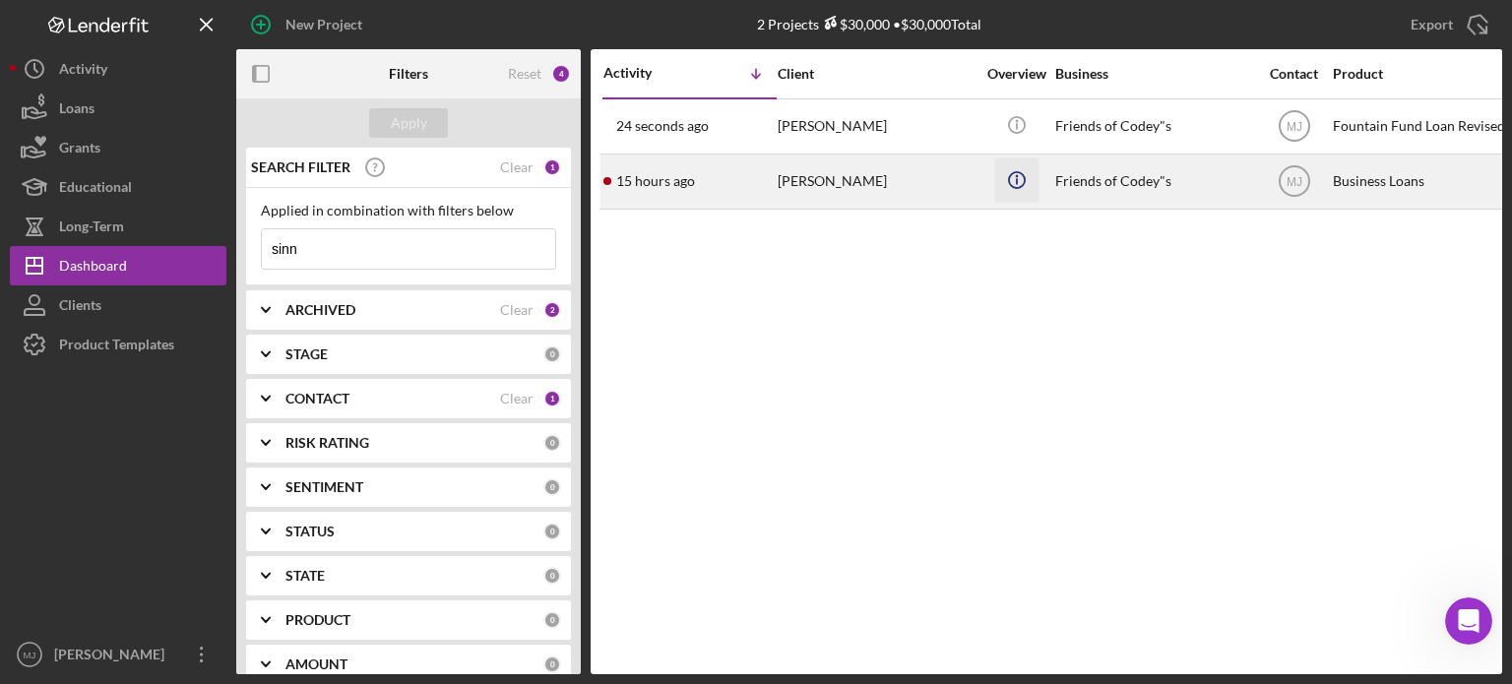
click at [1016, 176] on icon "Icon/Info" at bounding box center [1016, 180] width 44 height 44
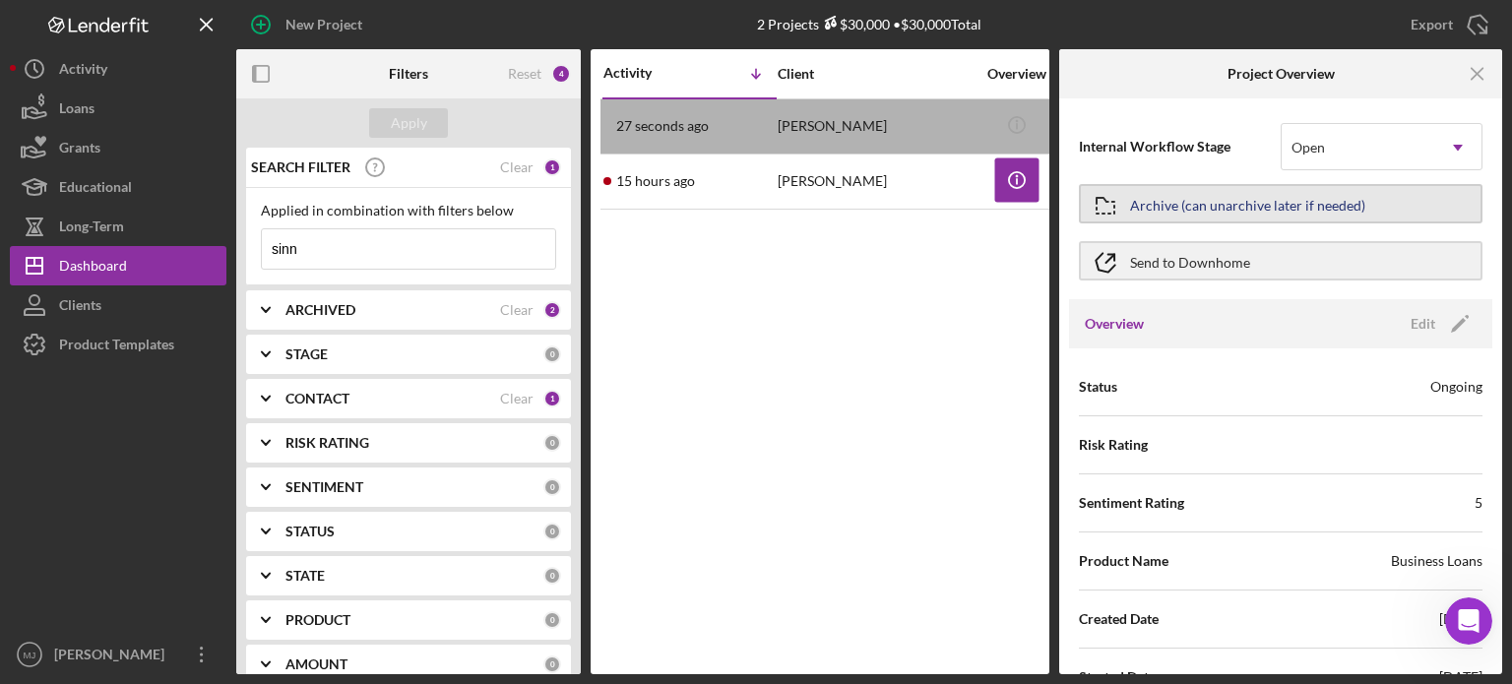
click at [1262, 201] on div "Archive (can unarchive later if needed)" at bounding box center [1247, 203] width 235 height 35
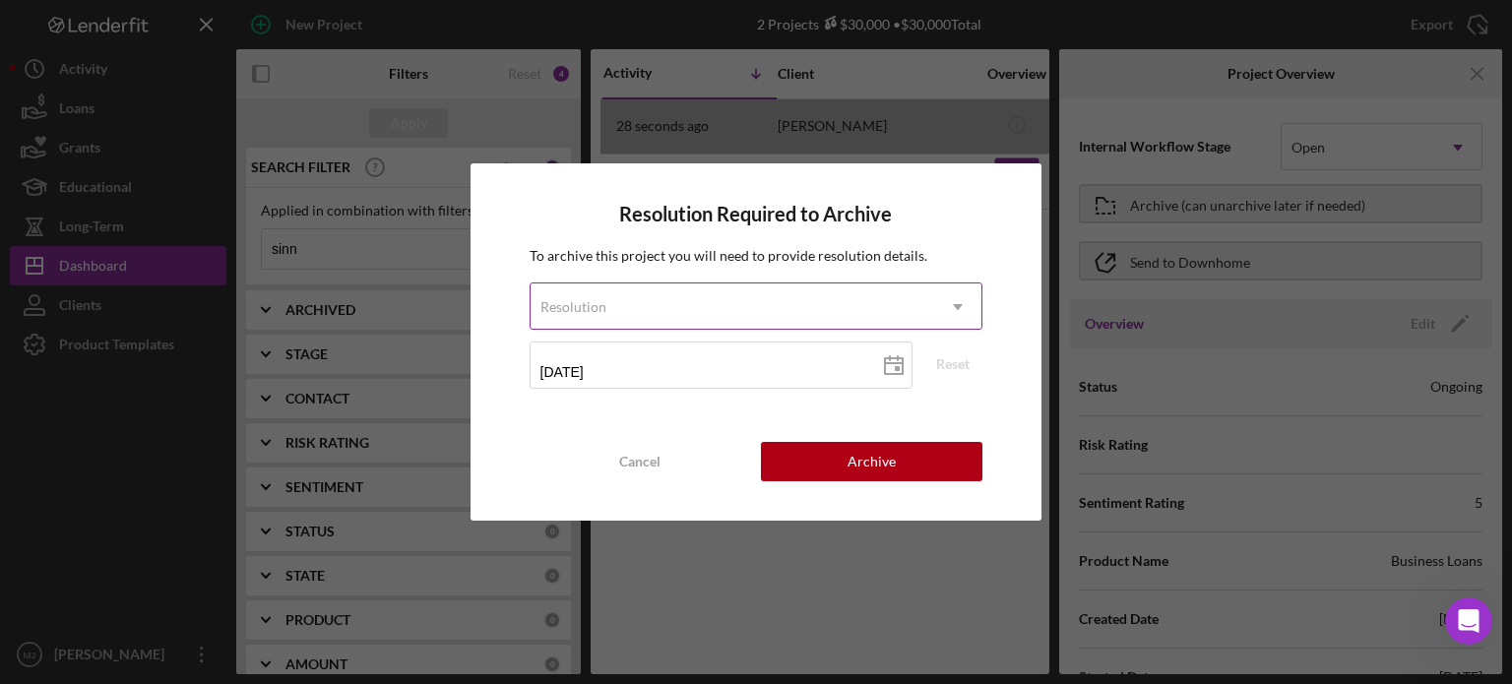
click at [965, 294] on div "To archive this project you will need to provide resolution details. Resolution…" at bounding box center [757, 324] width 454 height 158
click at [963, 299] on icon "Icon/Dropdown Arrow" at bounding box center [957, 307] width 47 height 47
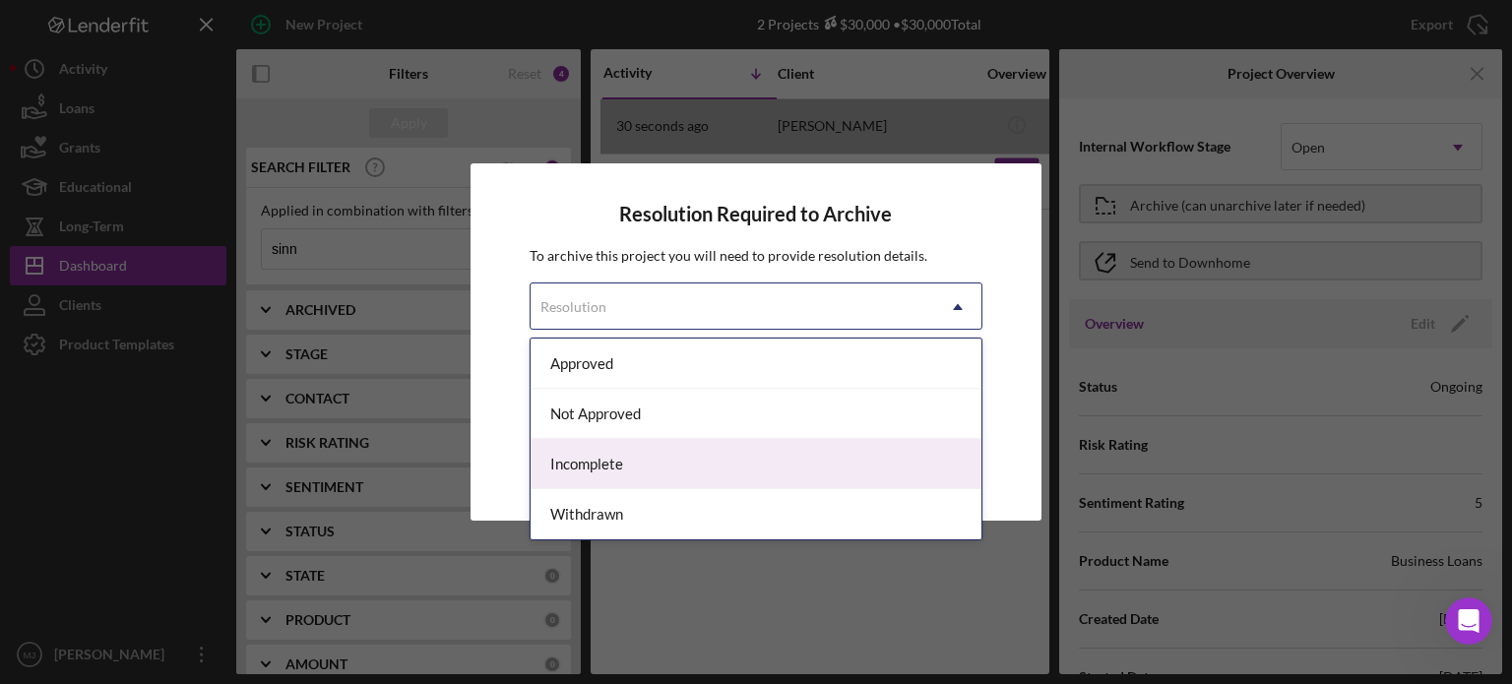
click at [667, 475] on div "Incomplete" at bounding box center [757, 464] width 452 height 50
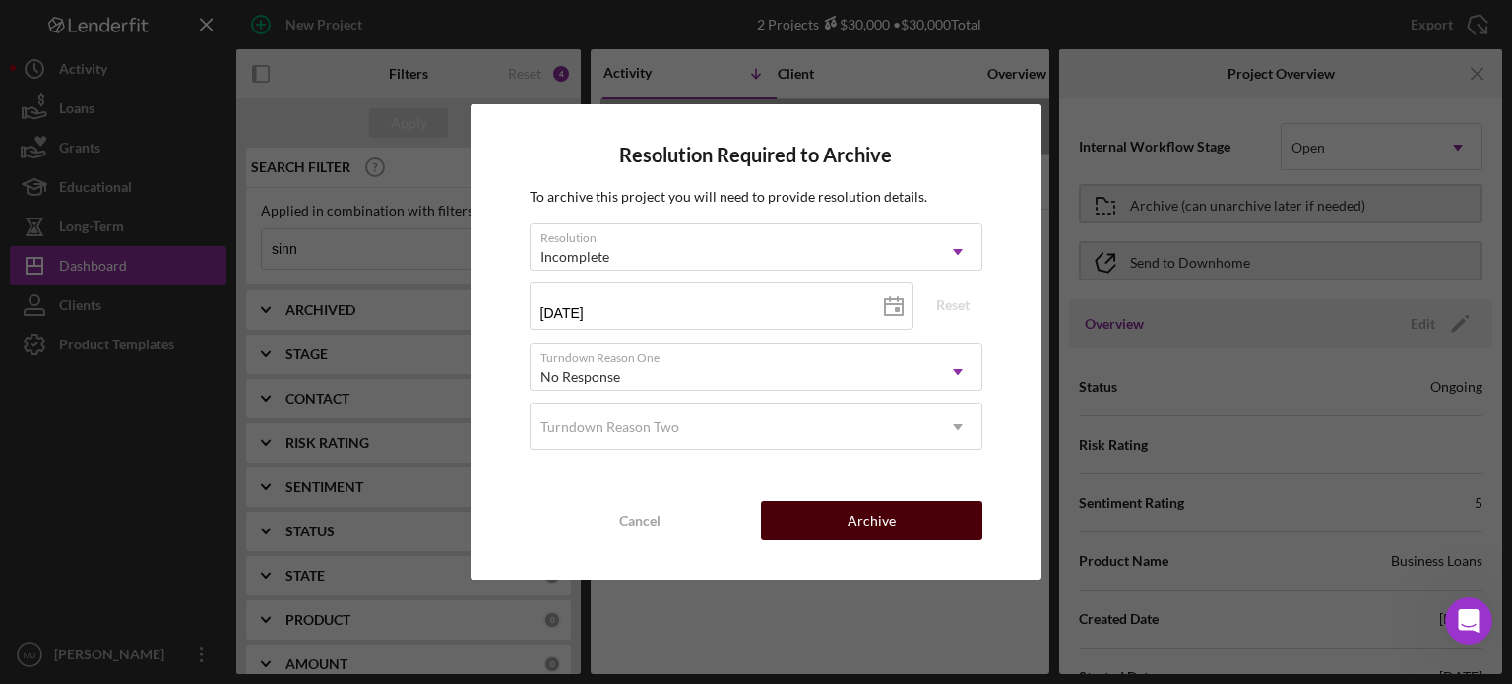
click at [884, 519] on div "Archive" at bounding box center [872, 520] width 48 height 39
